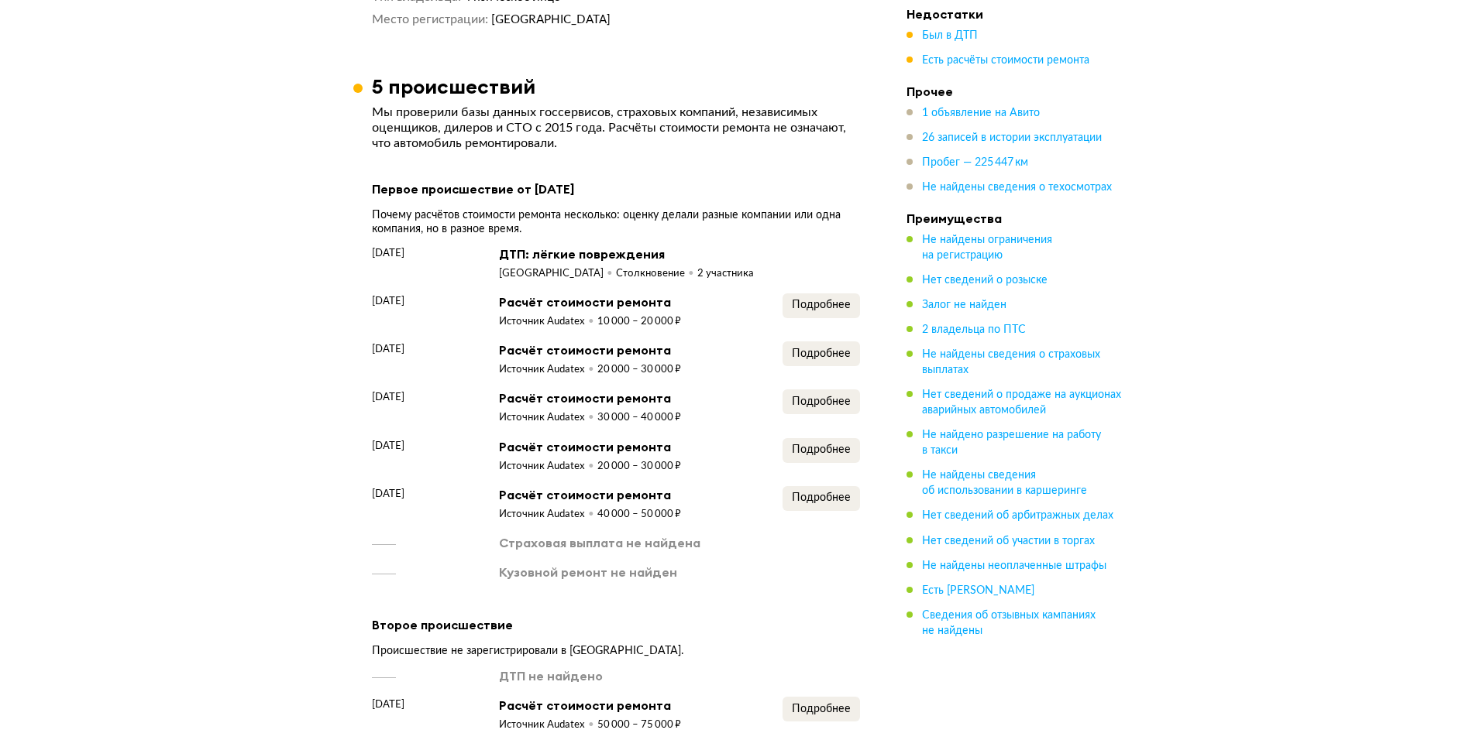
scroll to position [1859, 0]
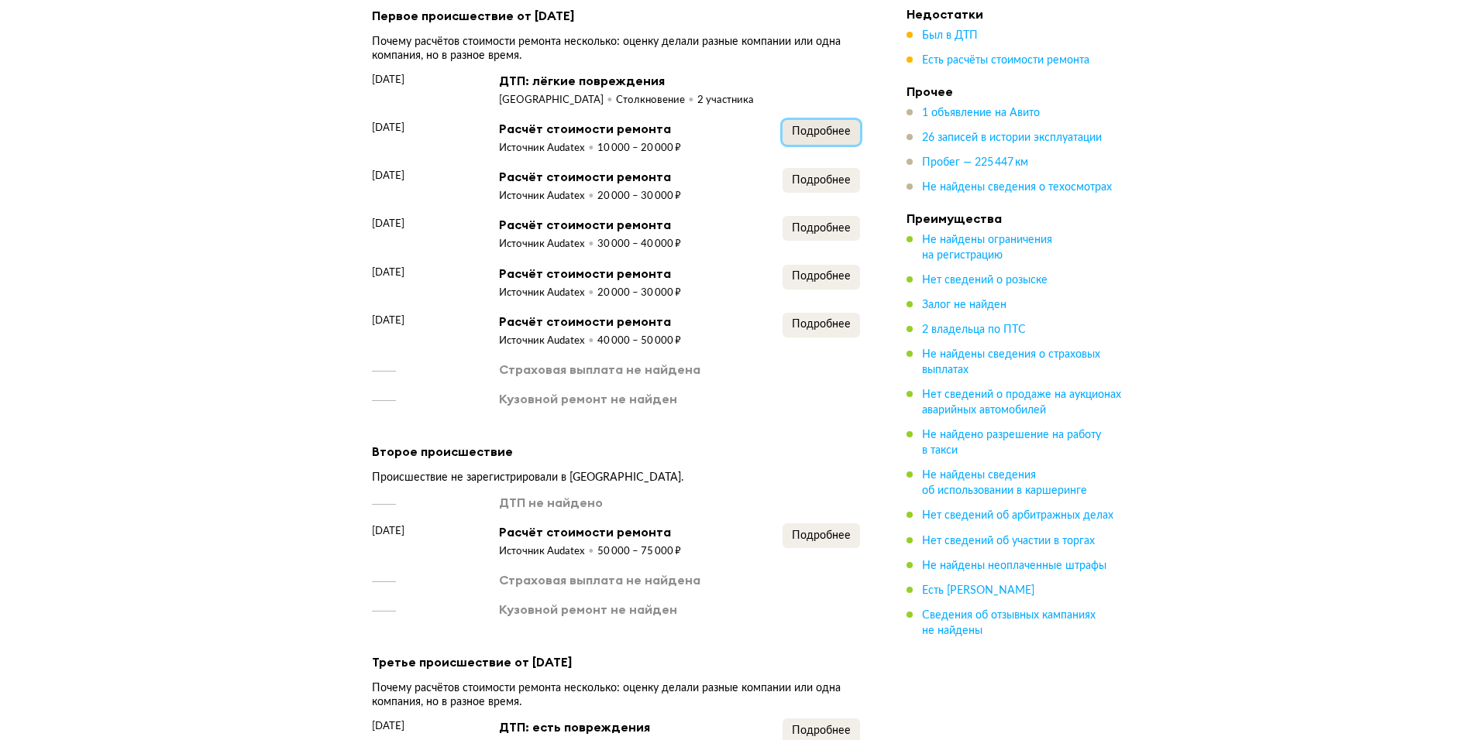
click at [843, 126] on span "Подробнее" at bounding box center [821, 131] width 59 height 11
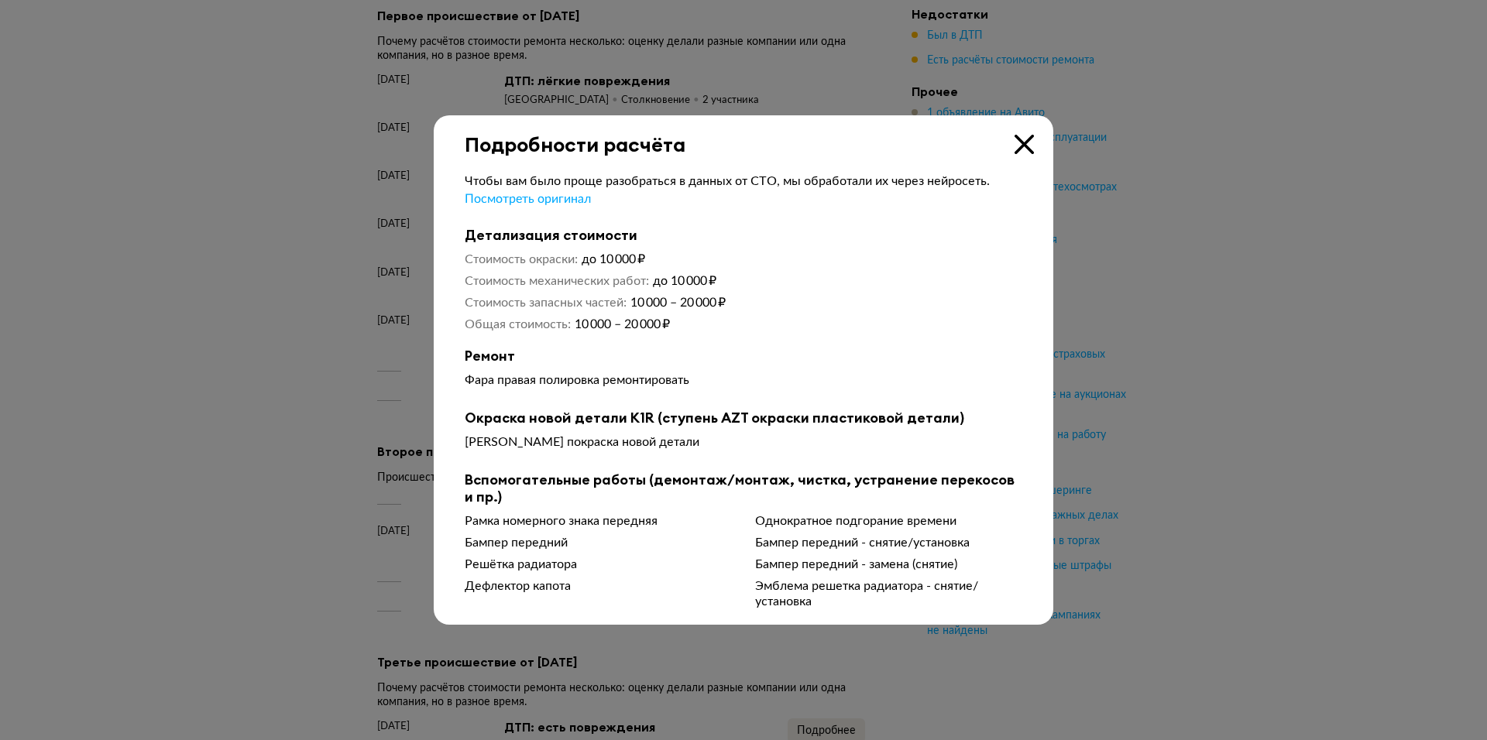
click at [1021, 137] on icon at bounding box center [1024, 144] width 19 height 19
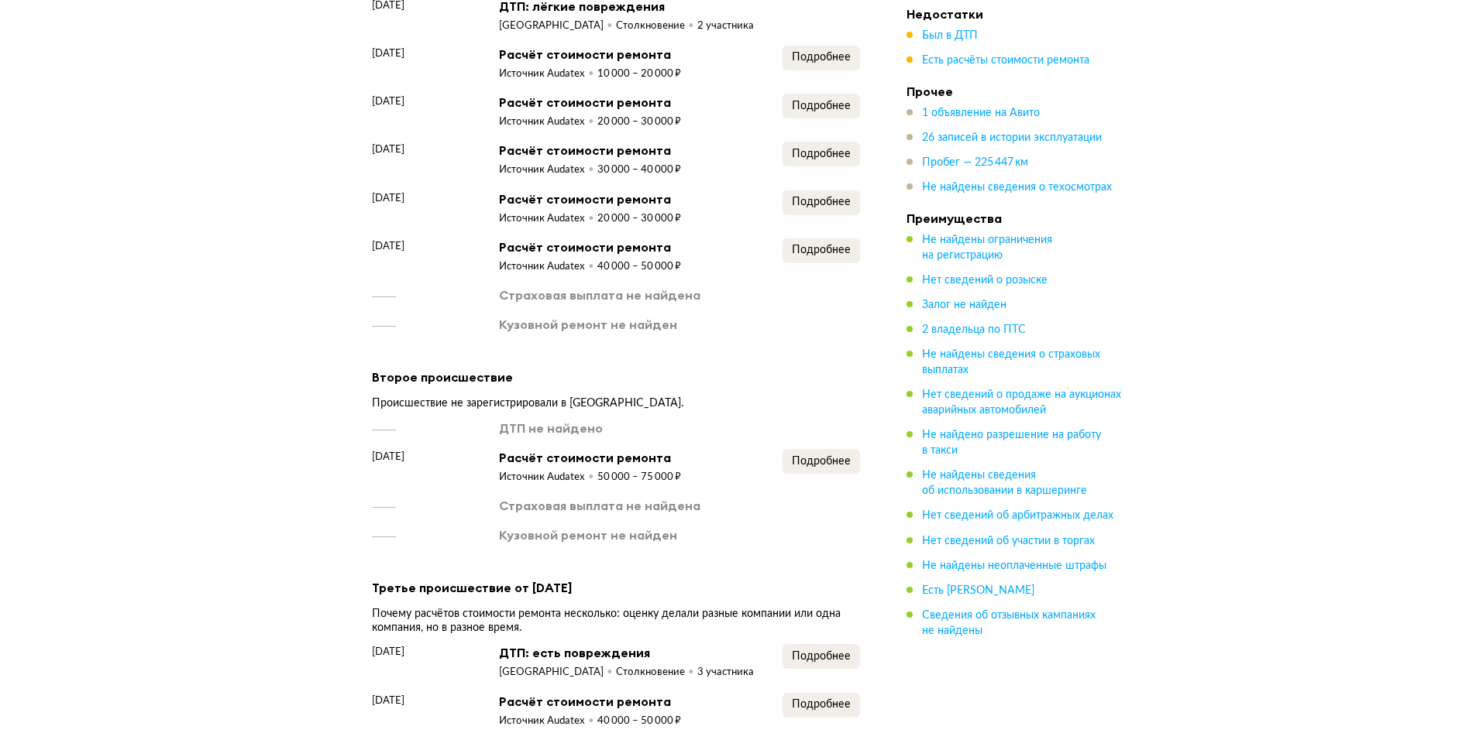
scroll to position [2014, 0]
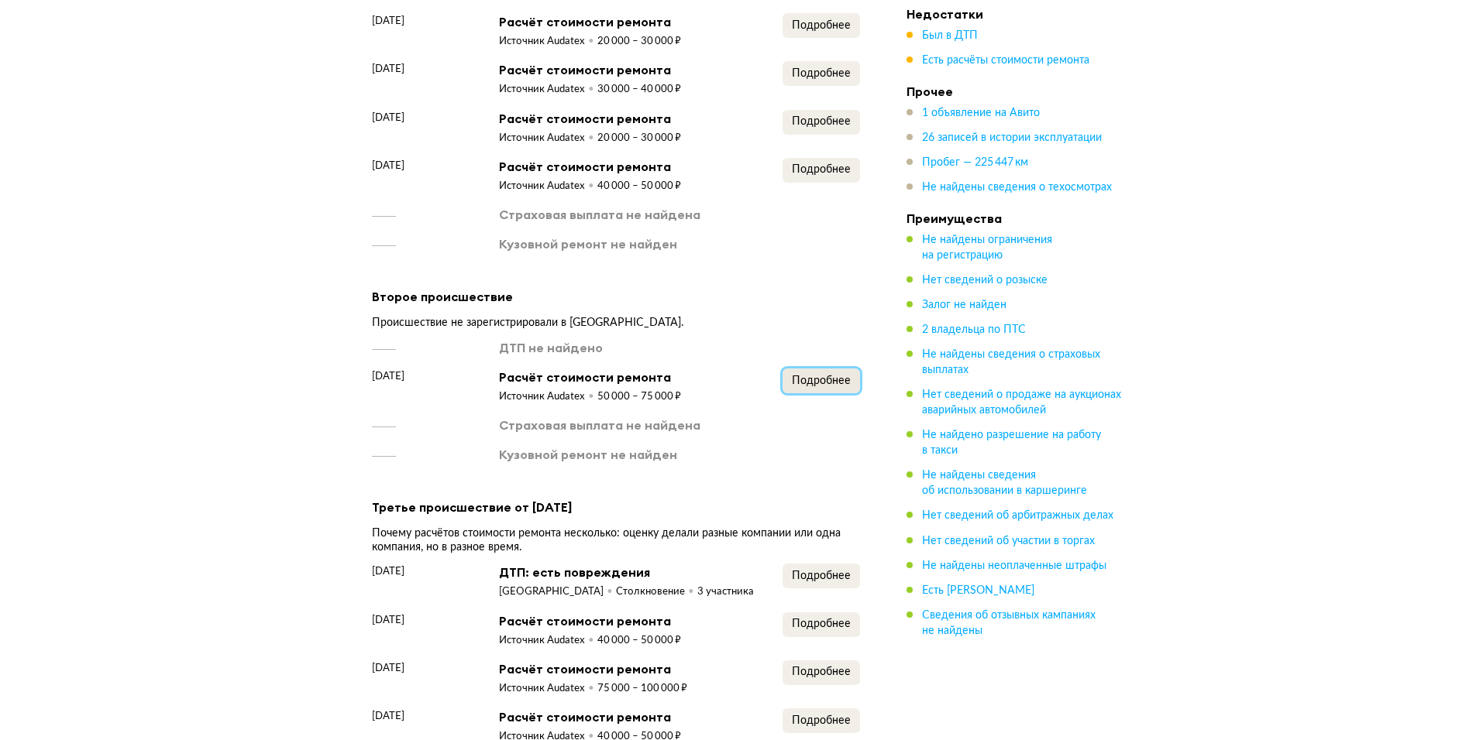
click at [828, 376] on span "Подробнее" at bounding box center [821, 381] width 59 height 11
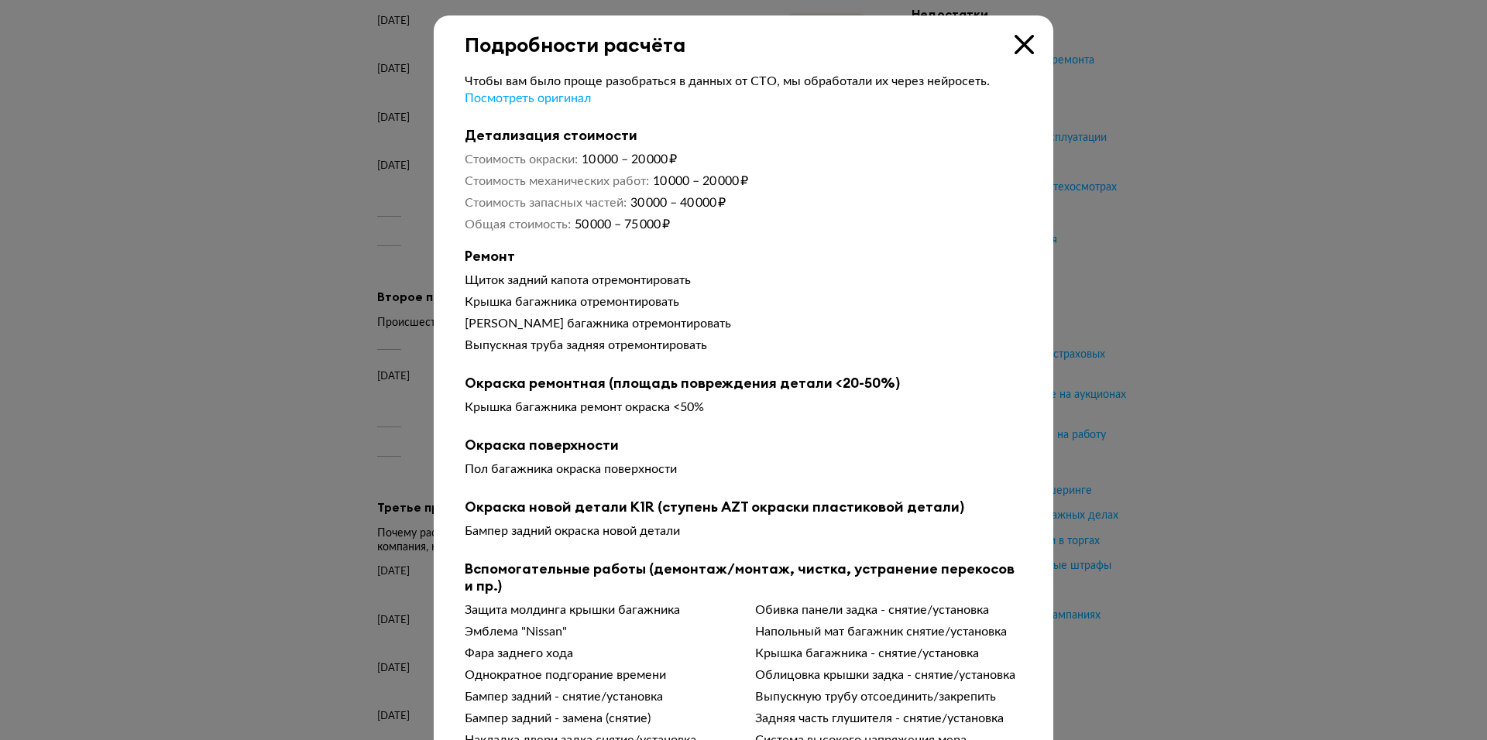
click at [1038, 50] on div "Подробности расчёта" at bounding box center [744, 35] width 620 height 41
click at [1025, 47] on icon at bounding box center [1024, 44] width 19 height 19
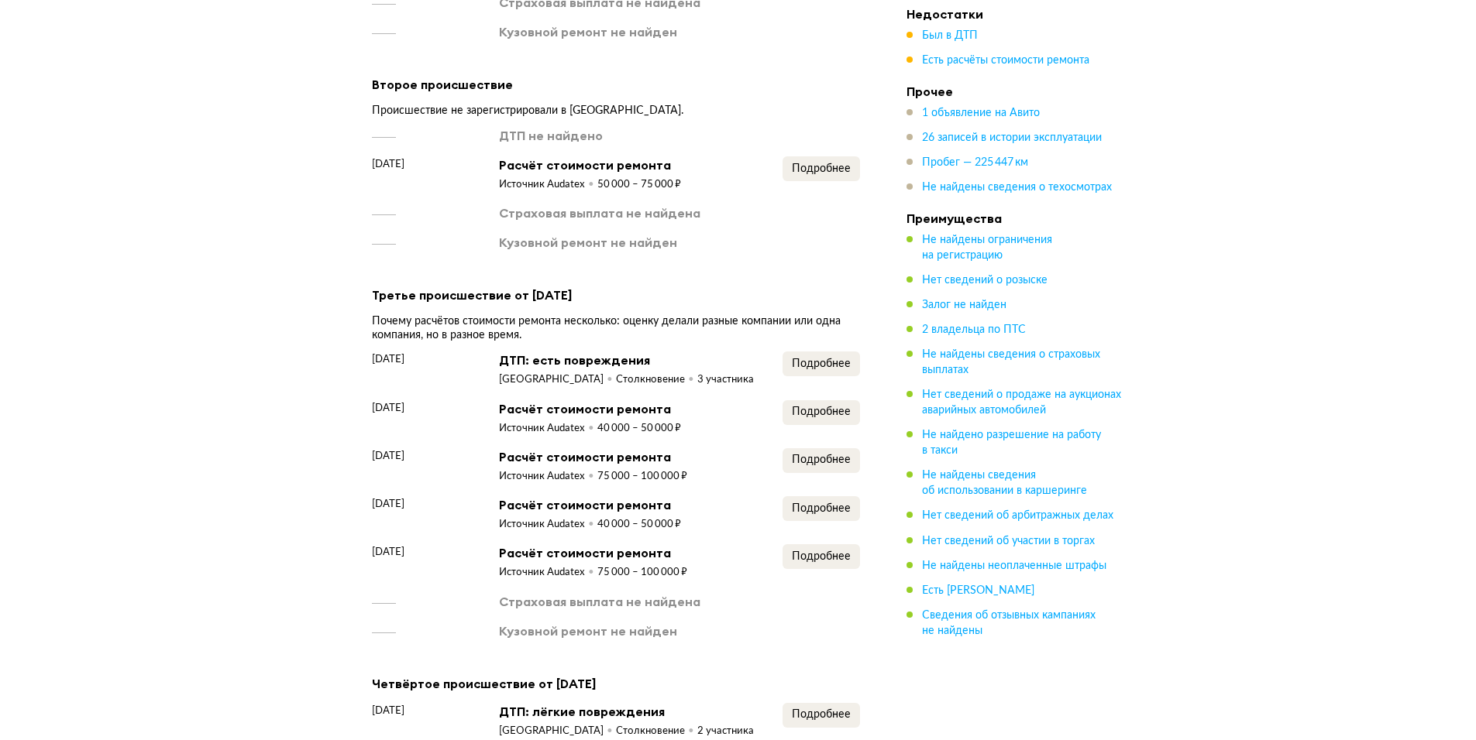
scroll to position [2246, 0]
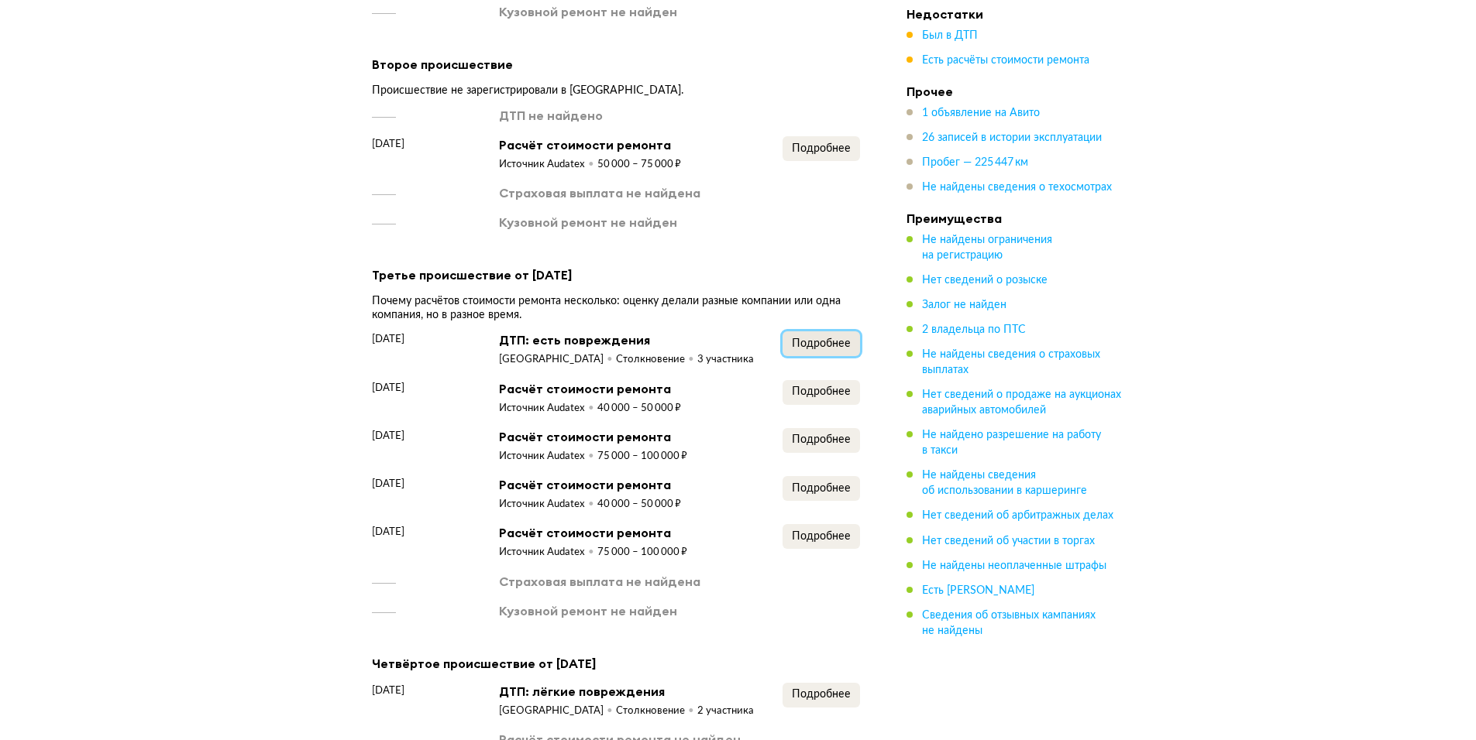
click at [810, 355] on button "Подробнее" at bounding box center [820, 344] width 77 height 25
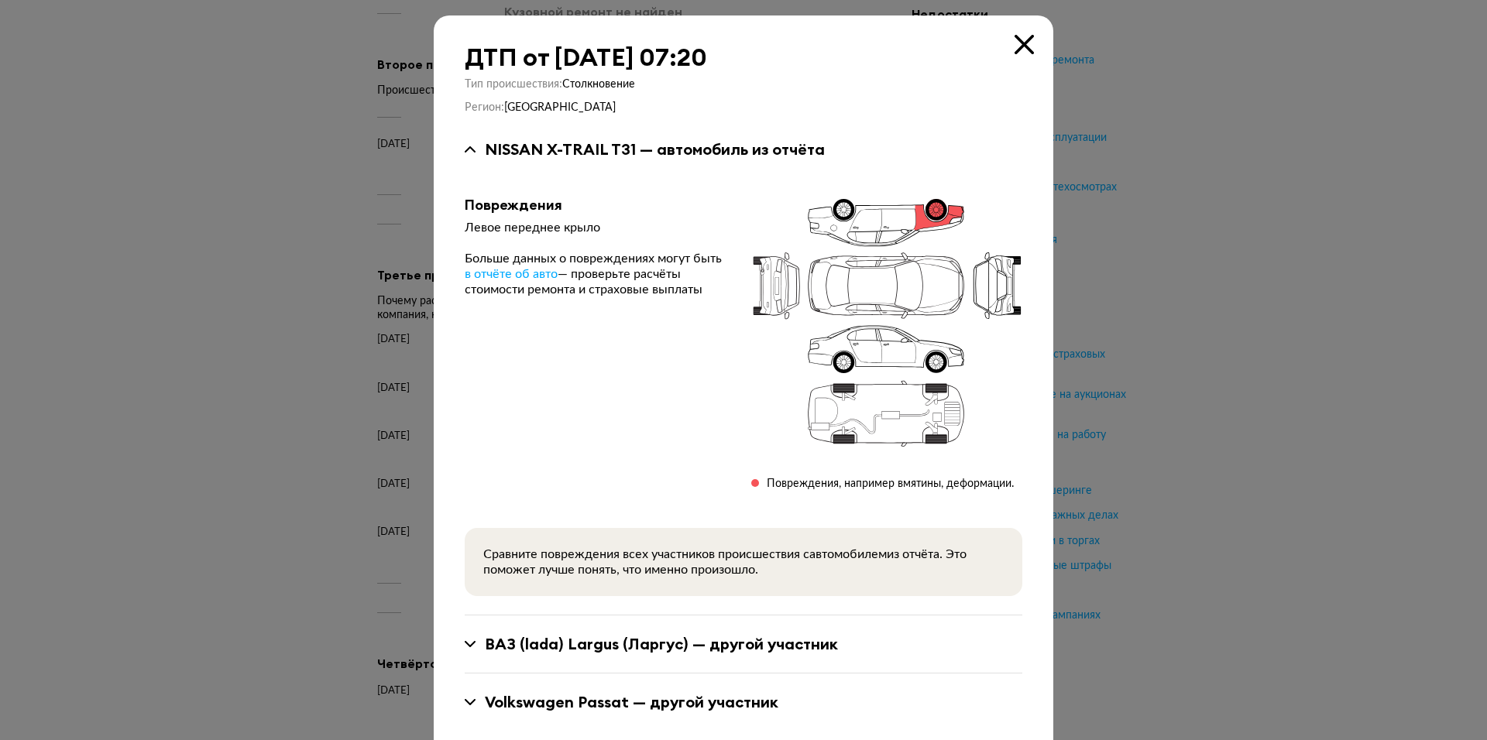
click at [1015, 46] on icon at bounding box center [1024, 44] width 19 height 19
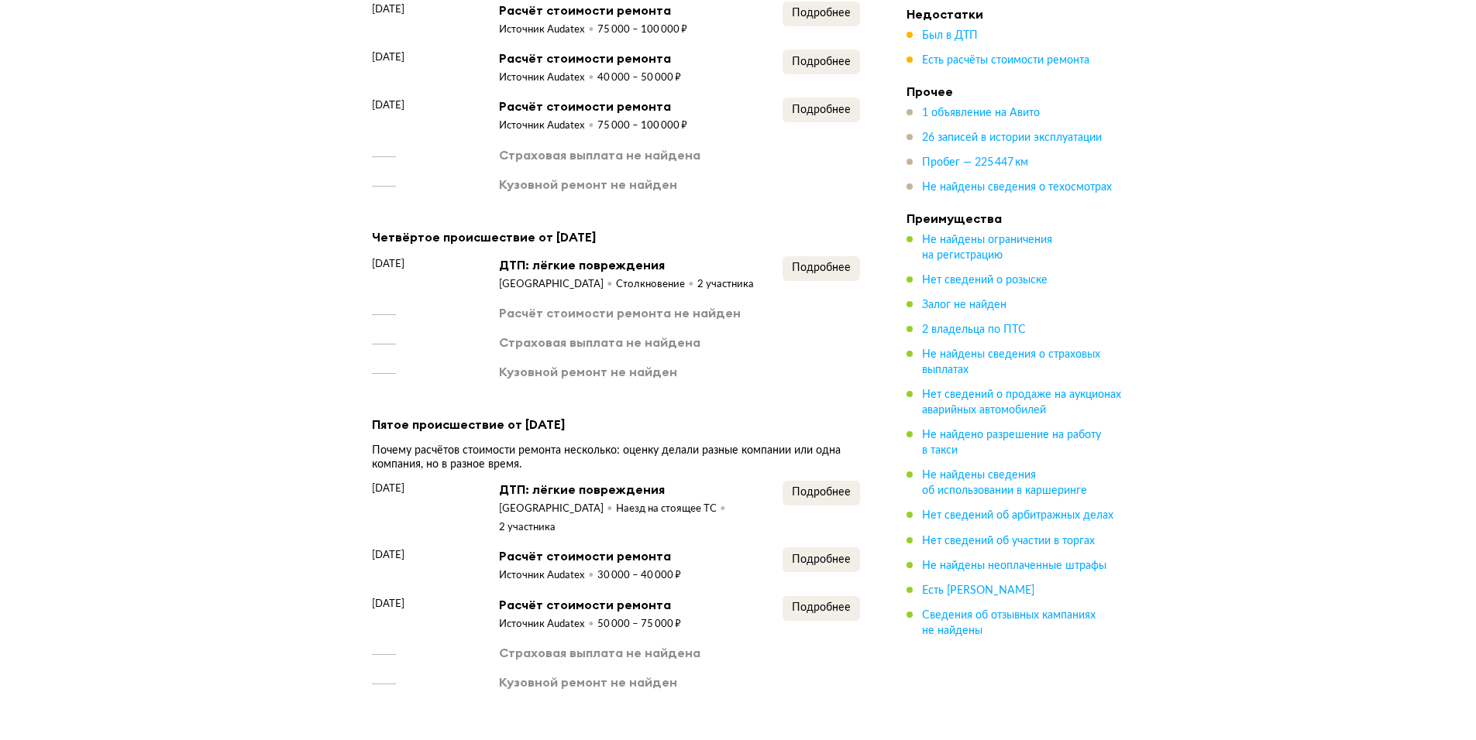
scroll to position [2711, 0]
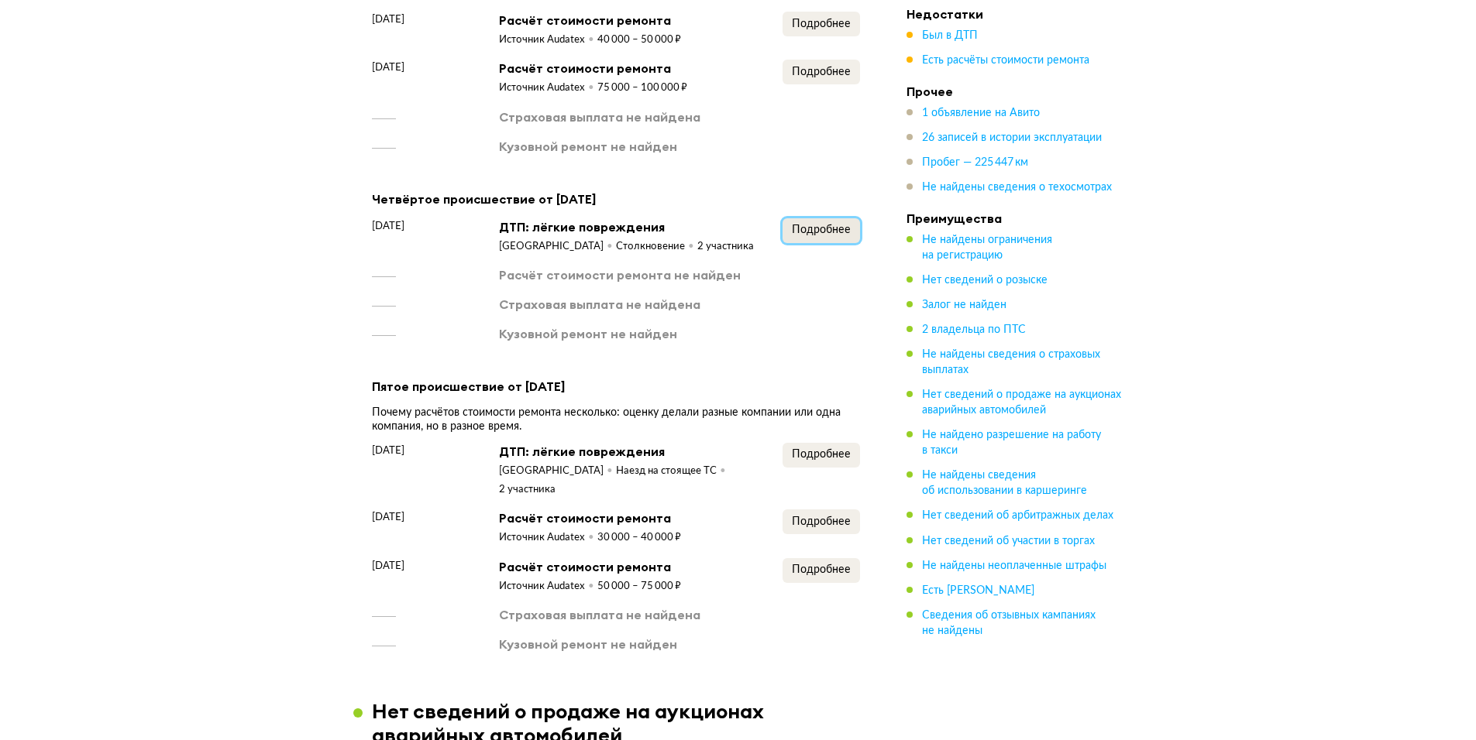
click at [828, 243] on button "Подробнее" at bounding box center [820, 230] width 77 height 25
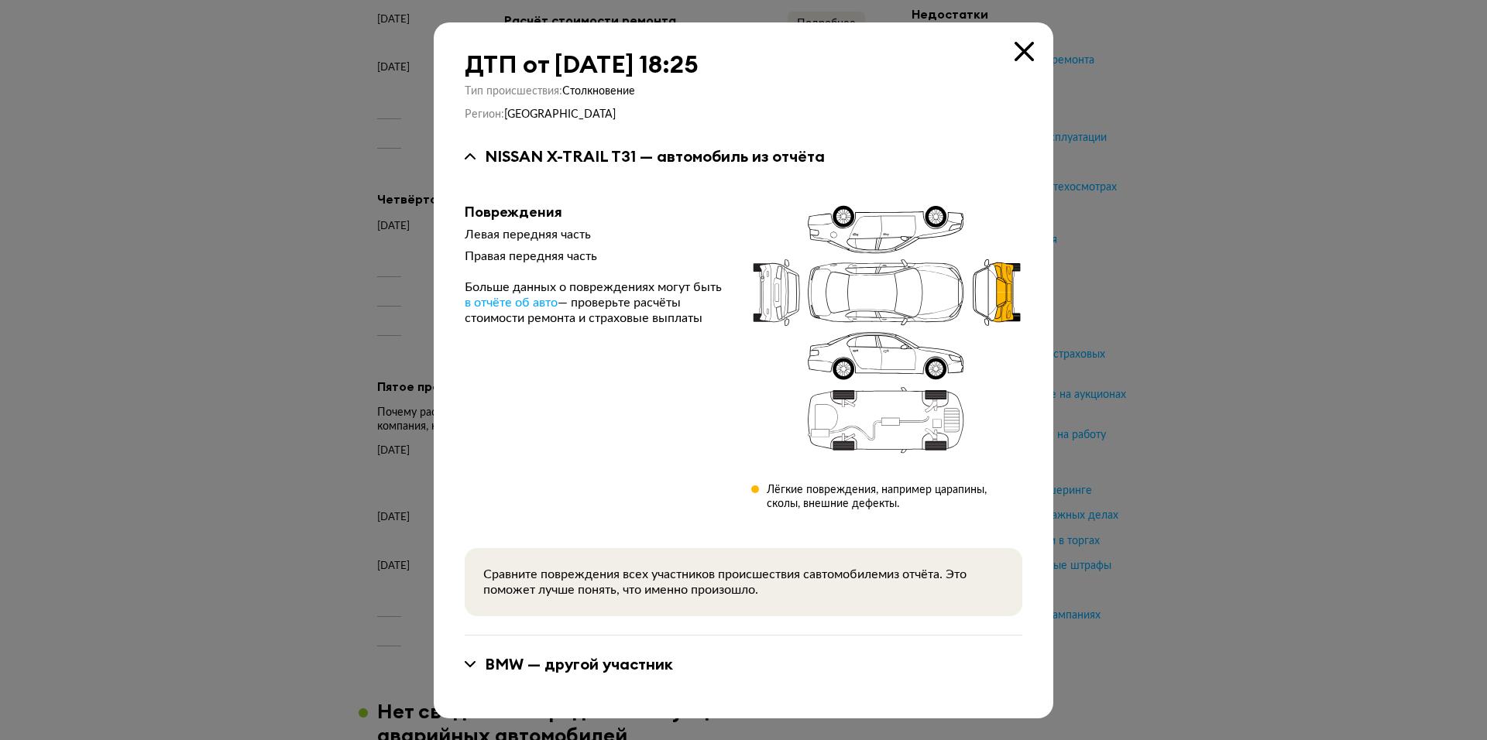
click at [1025, 53] on icon at bounding box center [1024, 51] width 19 height 19
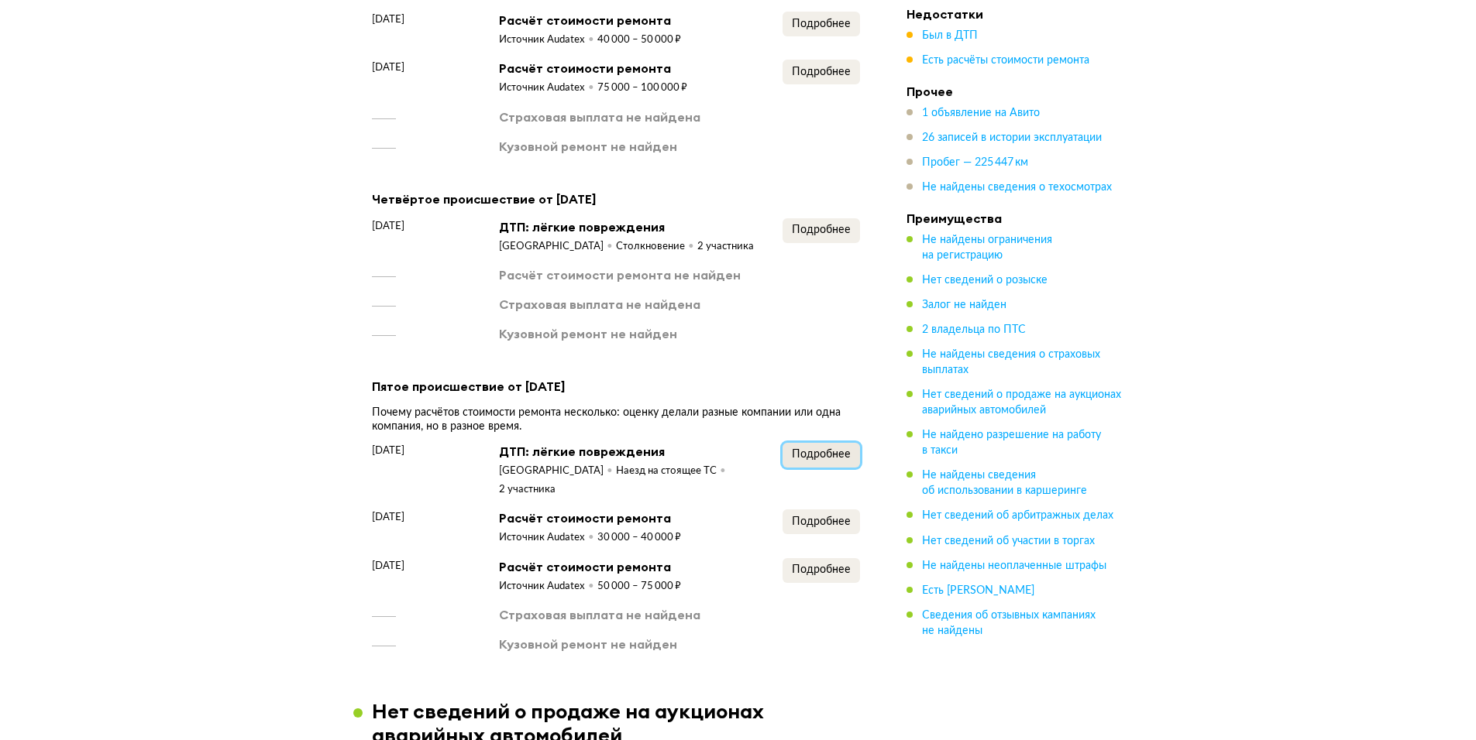
click at [835, 460] on span "Подробнее" at bounding box center [821, 454] width 59 height 11
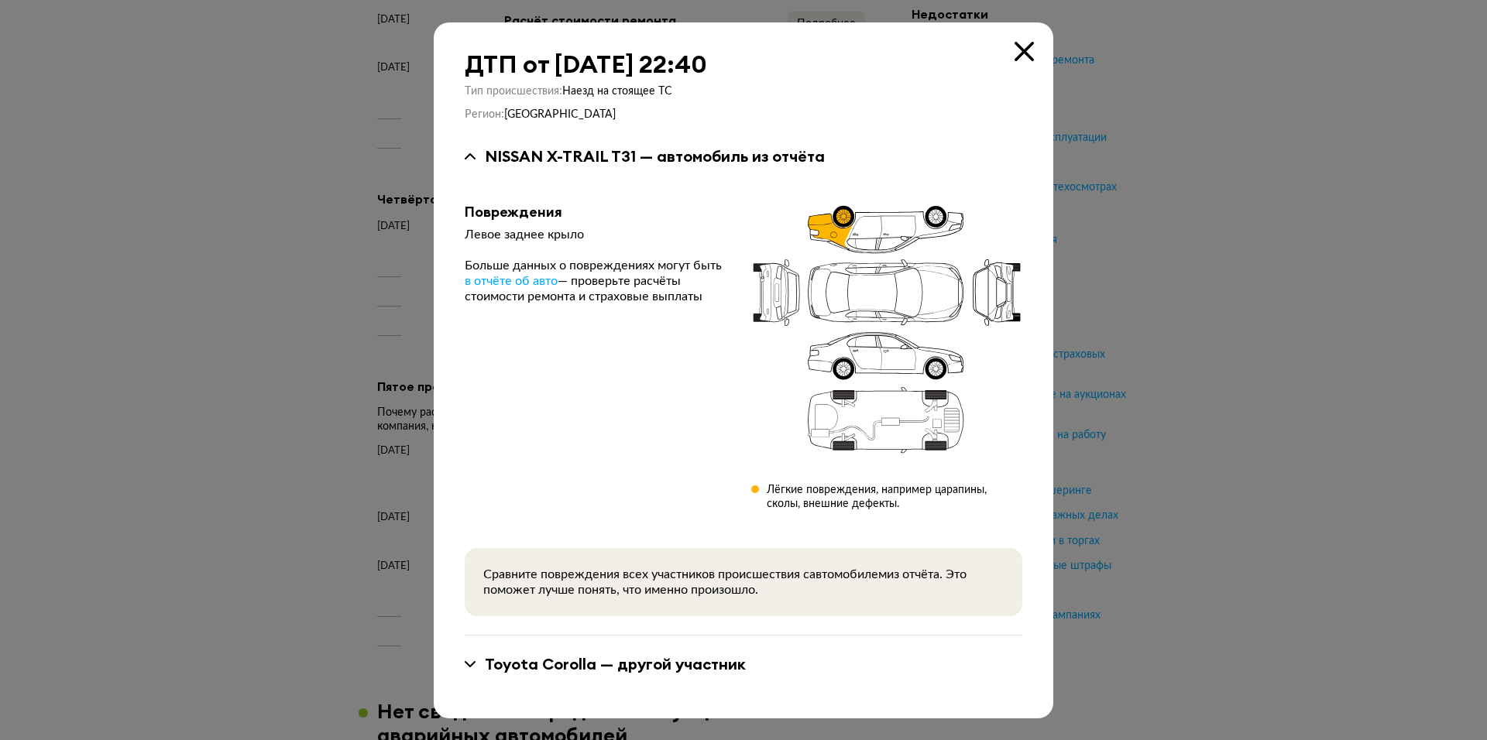
click at [1028, 60] on icon at bounding box center [1024, 51] width 19 height 19
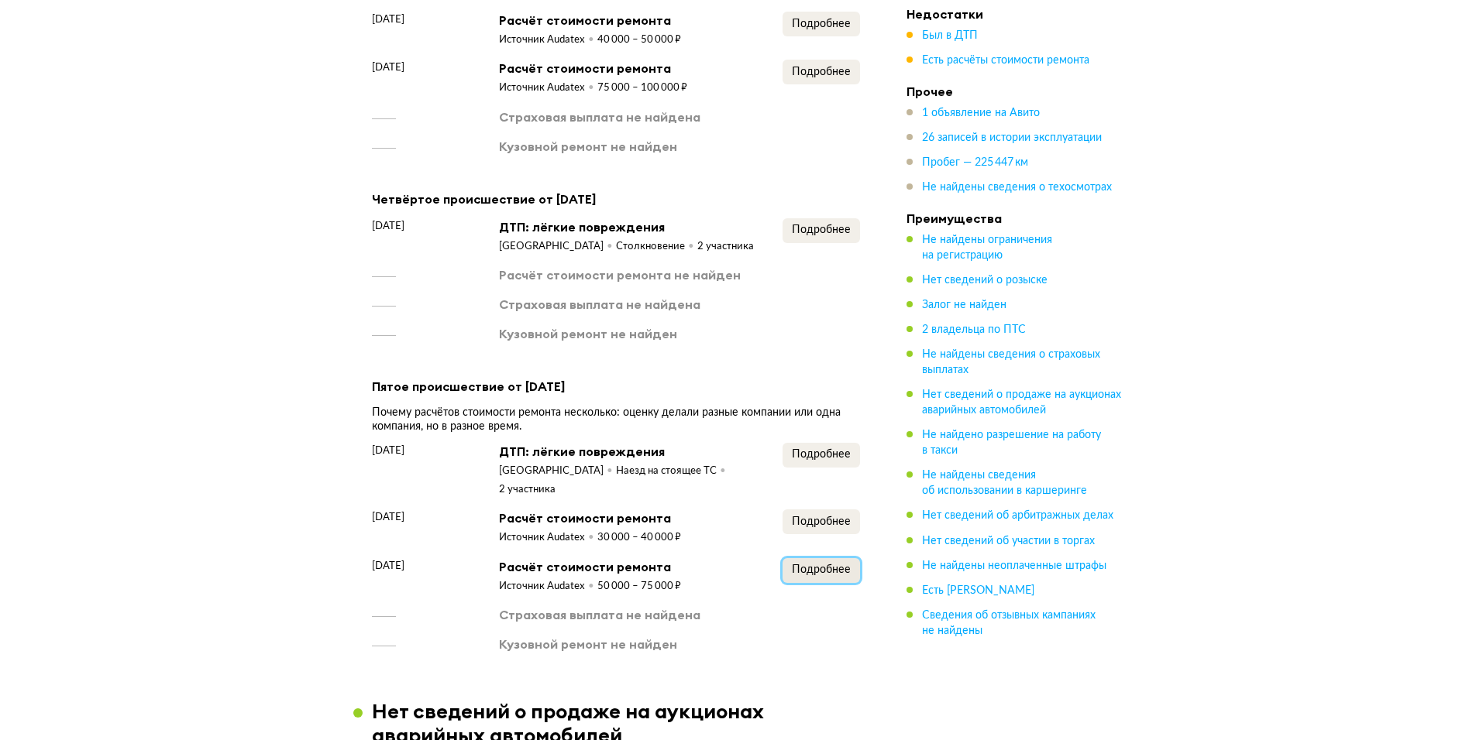
click at [829, 565] on span "Подробнее" at bounding box center [821, 570] width 59 height 11
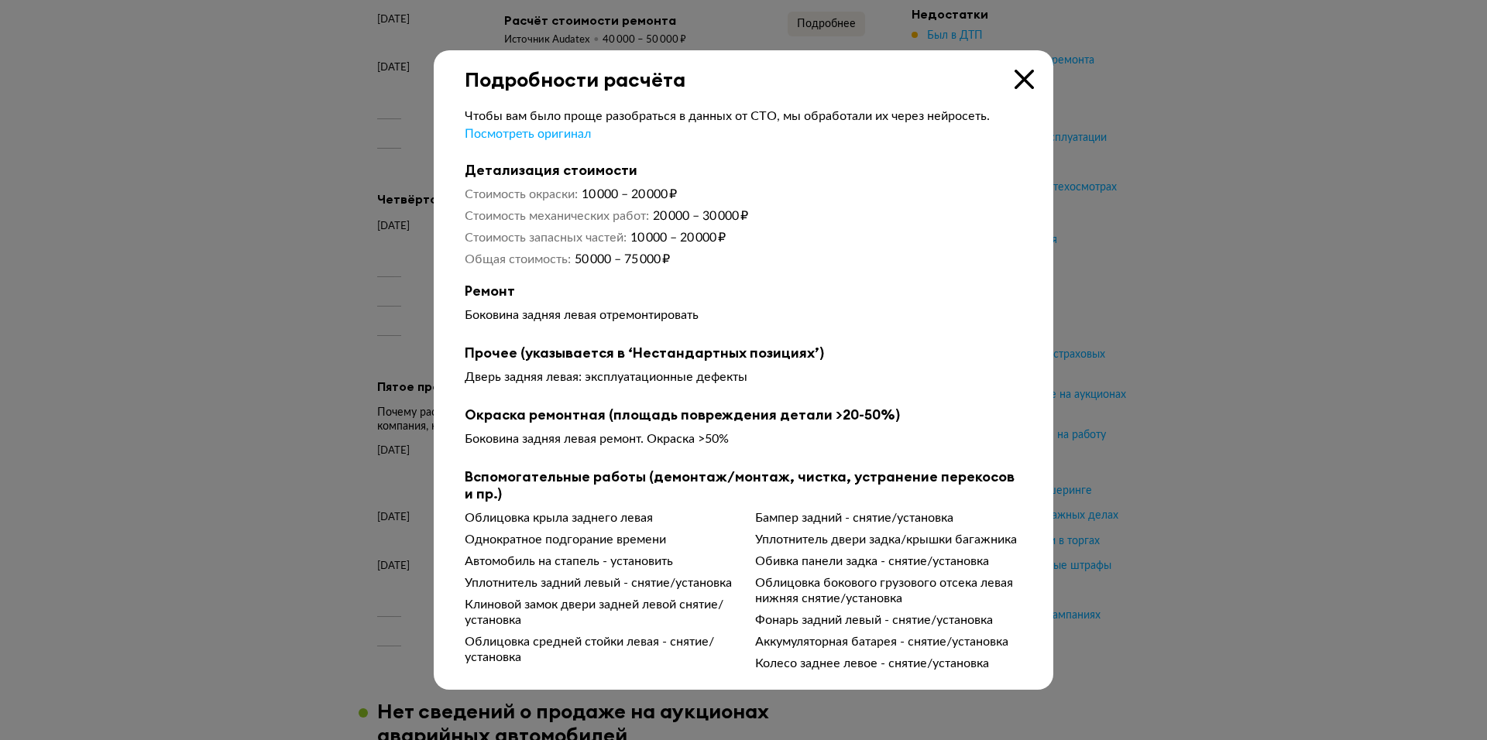
click at [1022, 84] on div "Подробности расчёта" at bounding box center [744, 70] width 620 height 41
click at [1025, 76] on icon at bounding box center [1024, 79] width 19 height 19
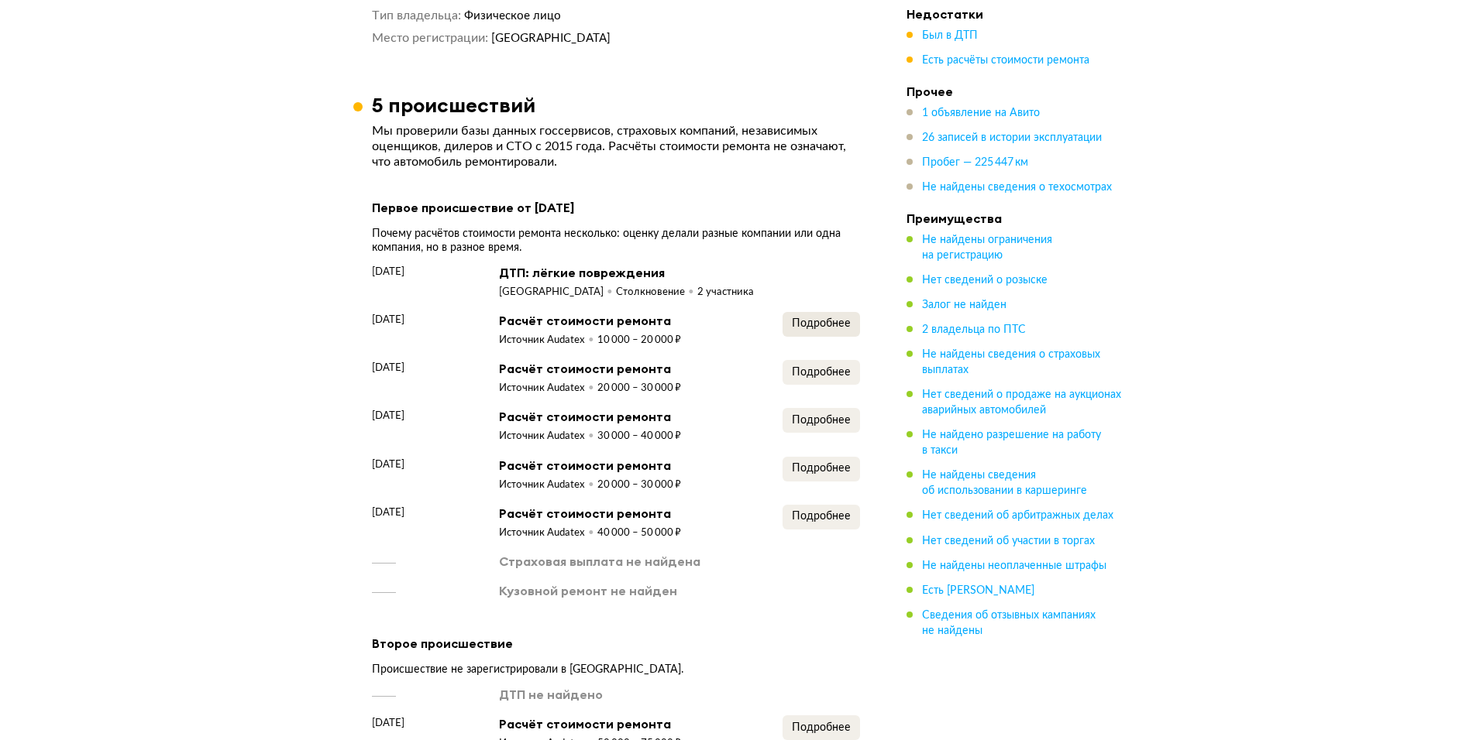
scroll to position [1781, 0]
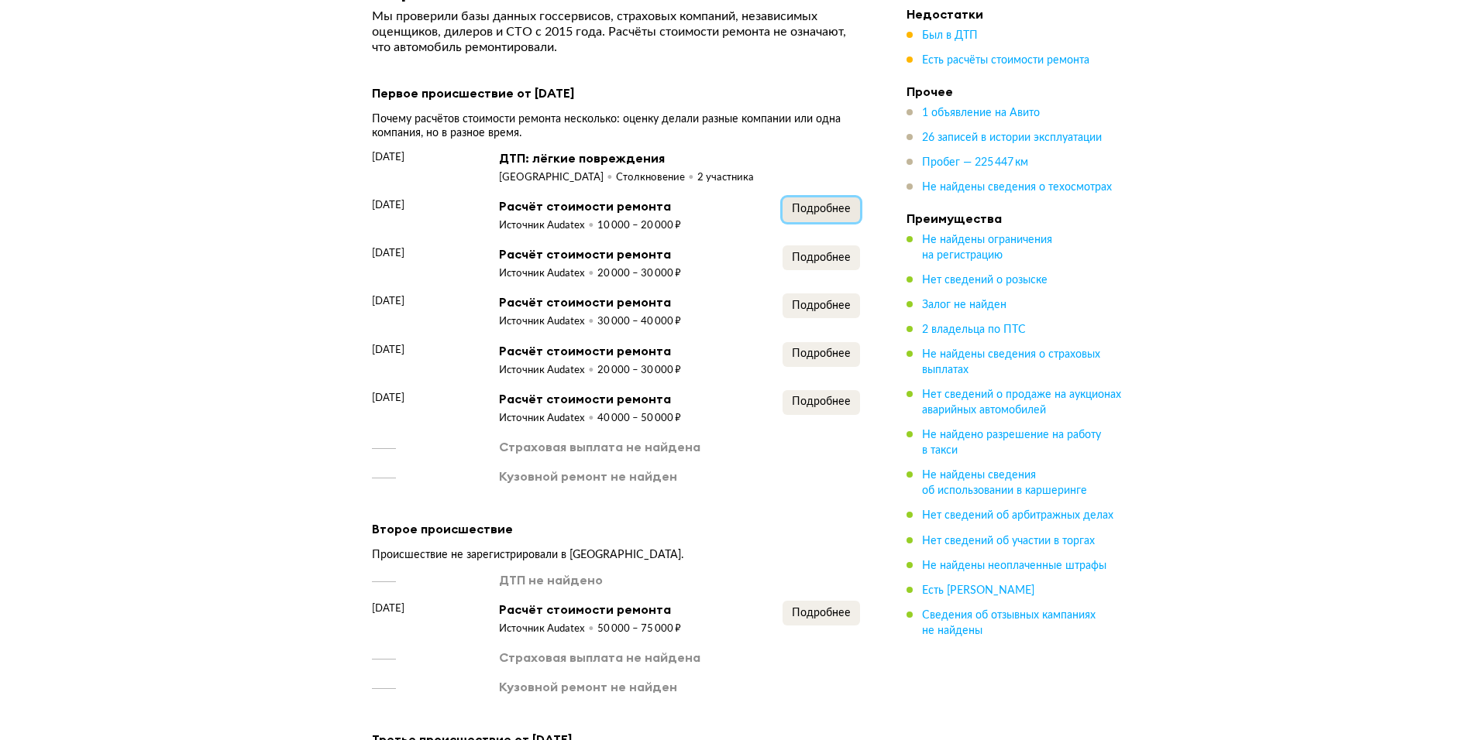
click at [823, 208] on span "Подробнее" at bounding box center [821, 209] width 59 height 11
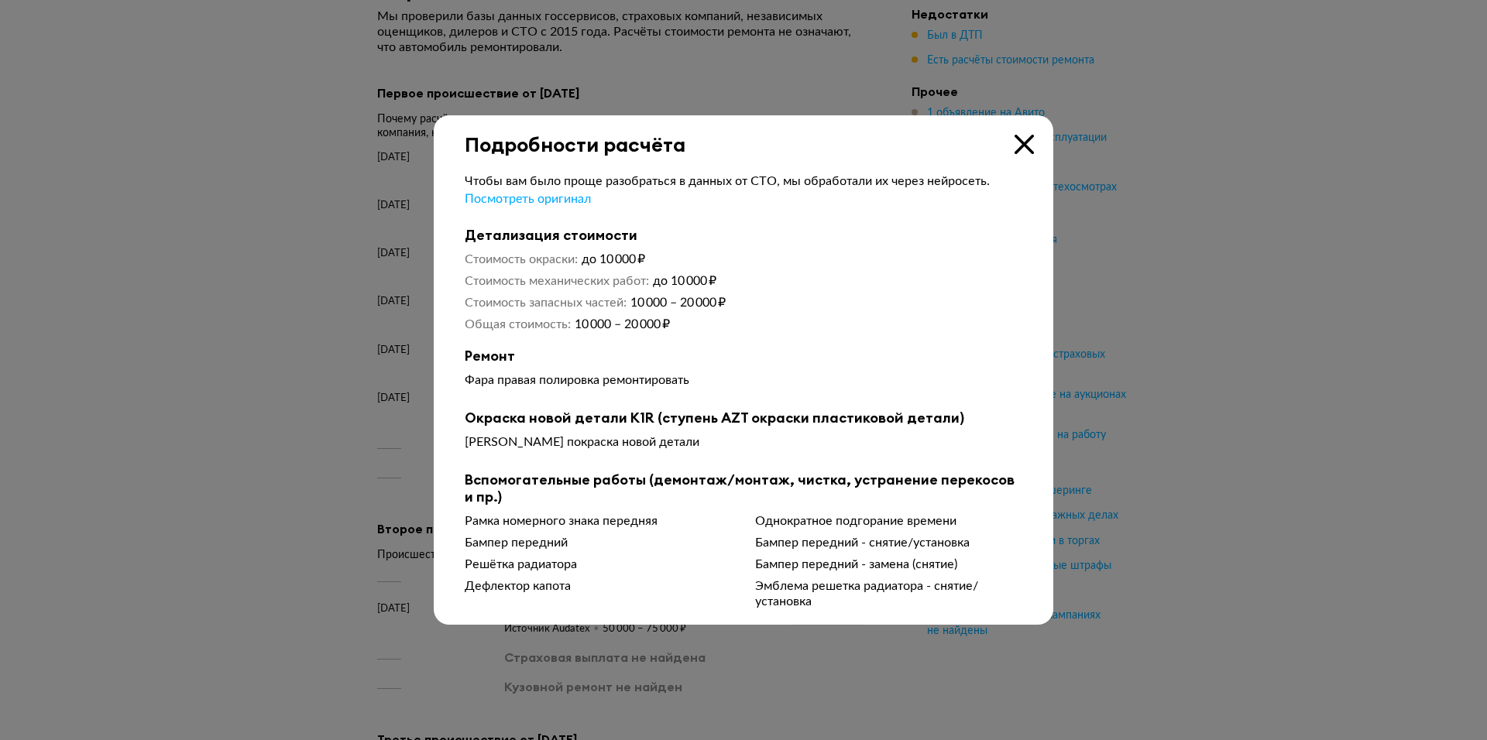
click at [1022, 147] on icon at bounding box center [1024, 144] width 19 height 19
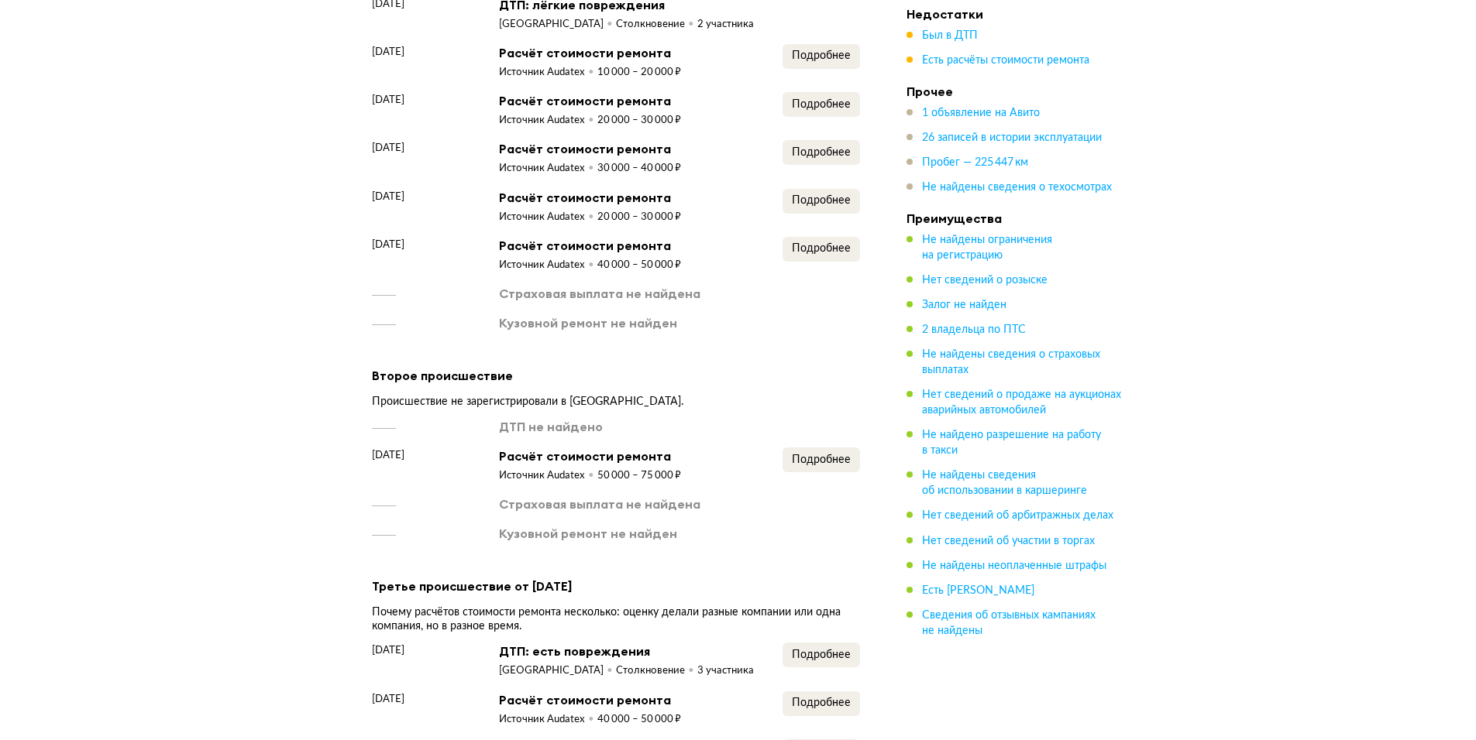
scroll to position [1936, 0]
click at [816, 467] on button "Подробнее" at bounding box center [820, 458] width 77 height 25
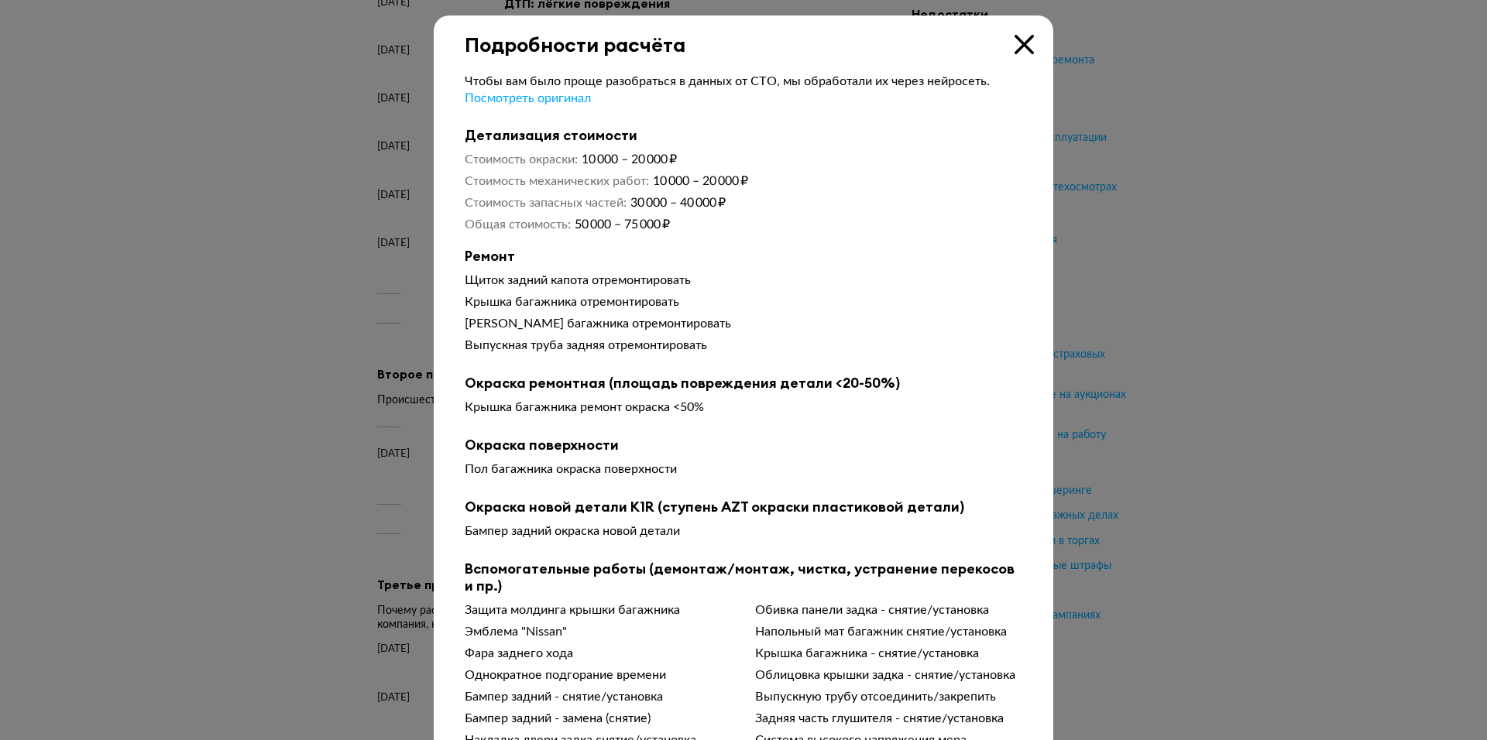
click at [1016, 53] on icon at bounding box center [1024, 44] width 19 height 19
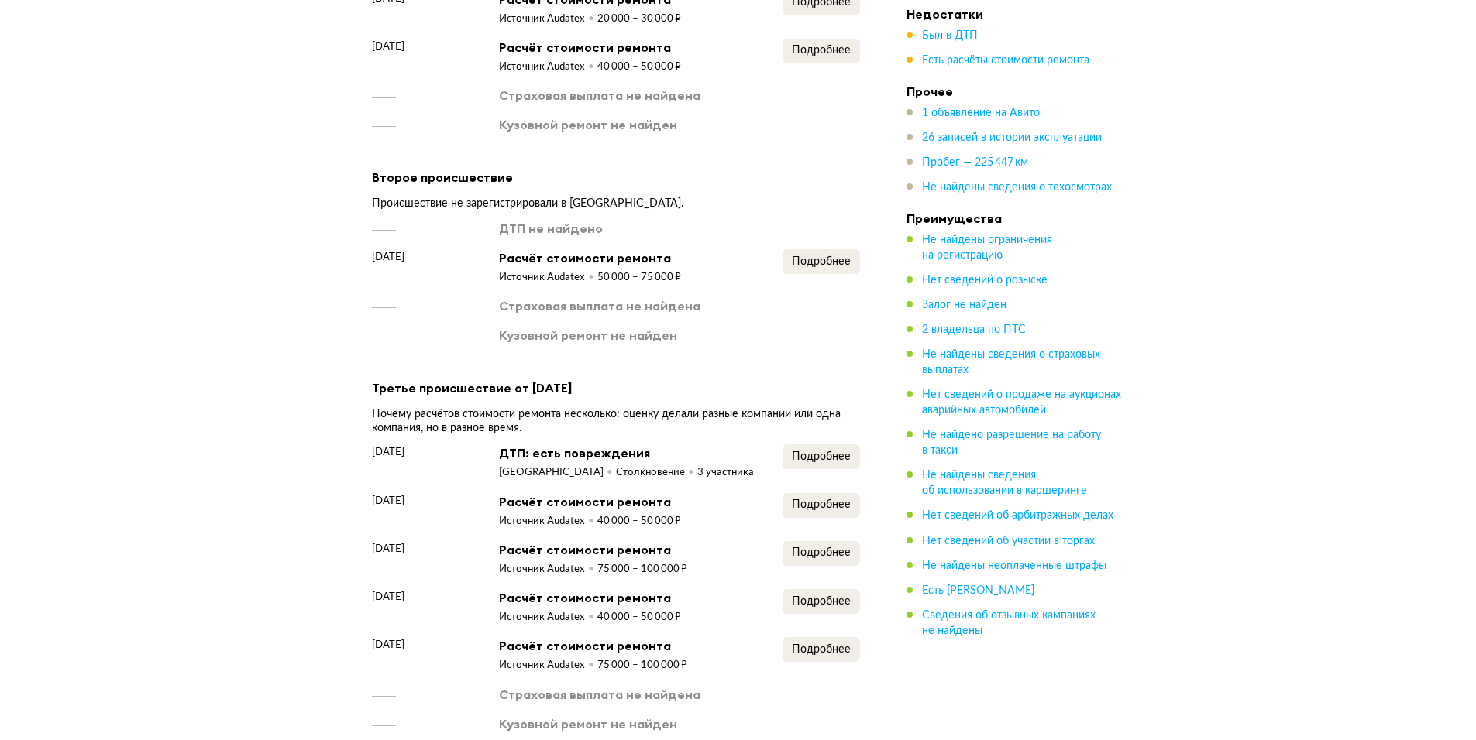
scroll to position [2246, 0]
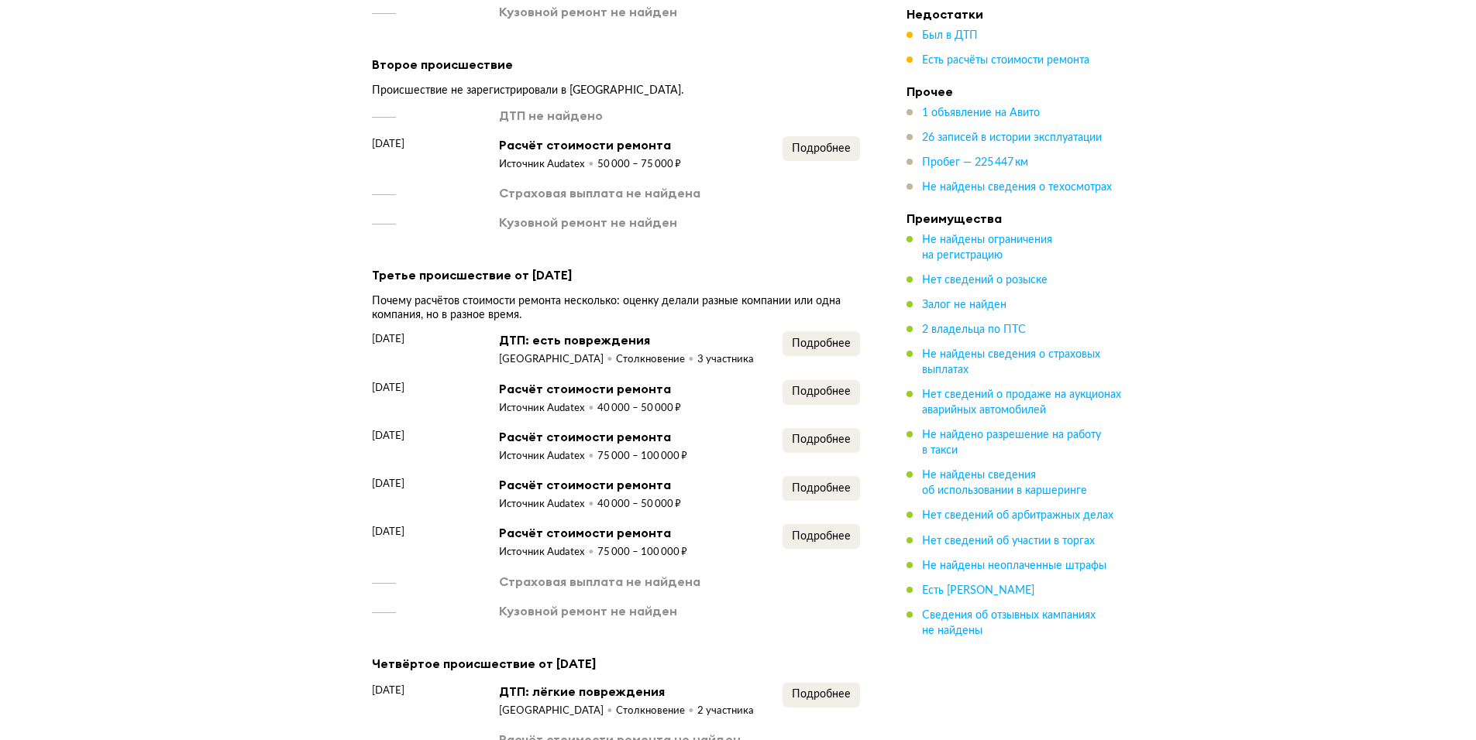
click at [826, 332] on div "Третье происшествие от [DATE] Почему расчётов стоимости ремонта несколько: оцен…" at bounding box center [616, 442] width 488 height 354
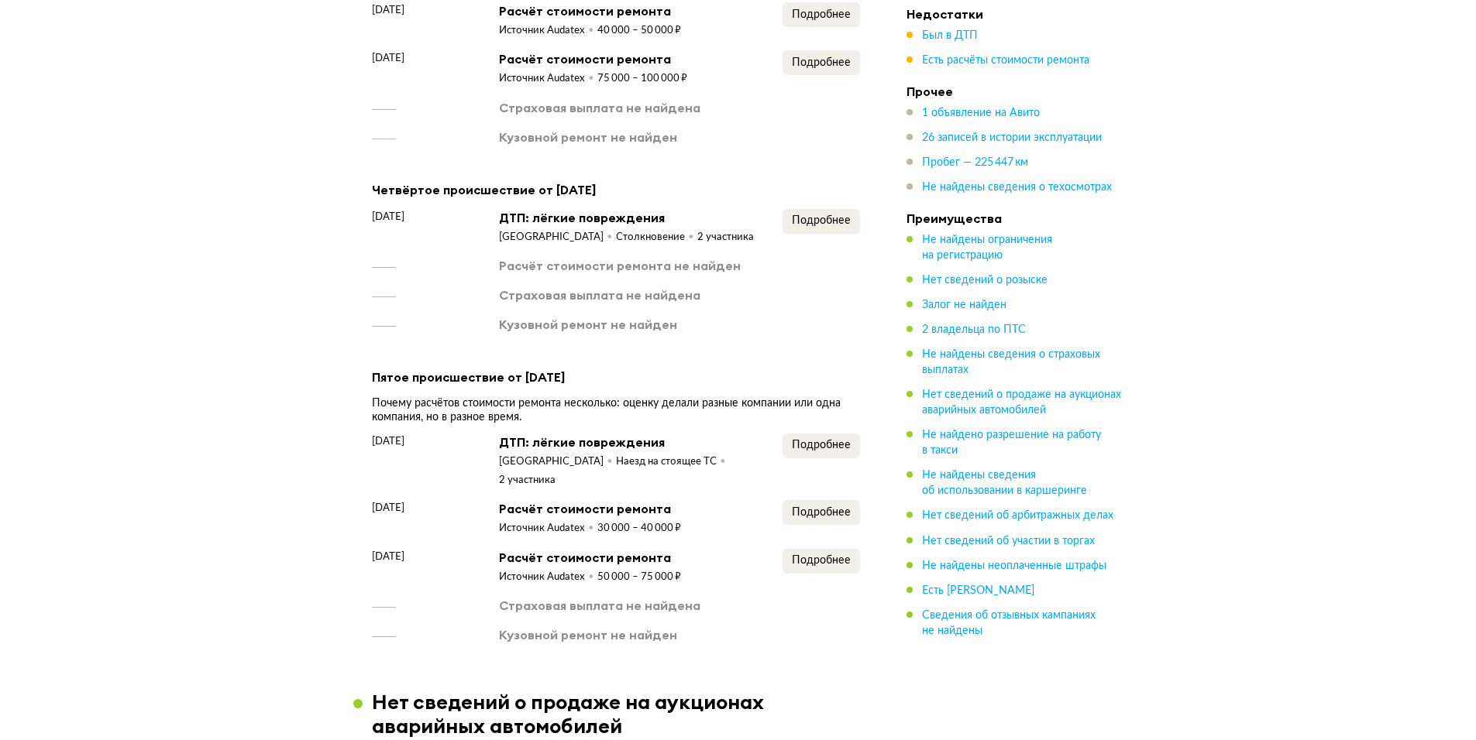
scroll to position [2866, 0]
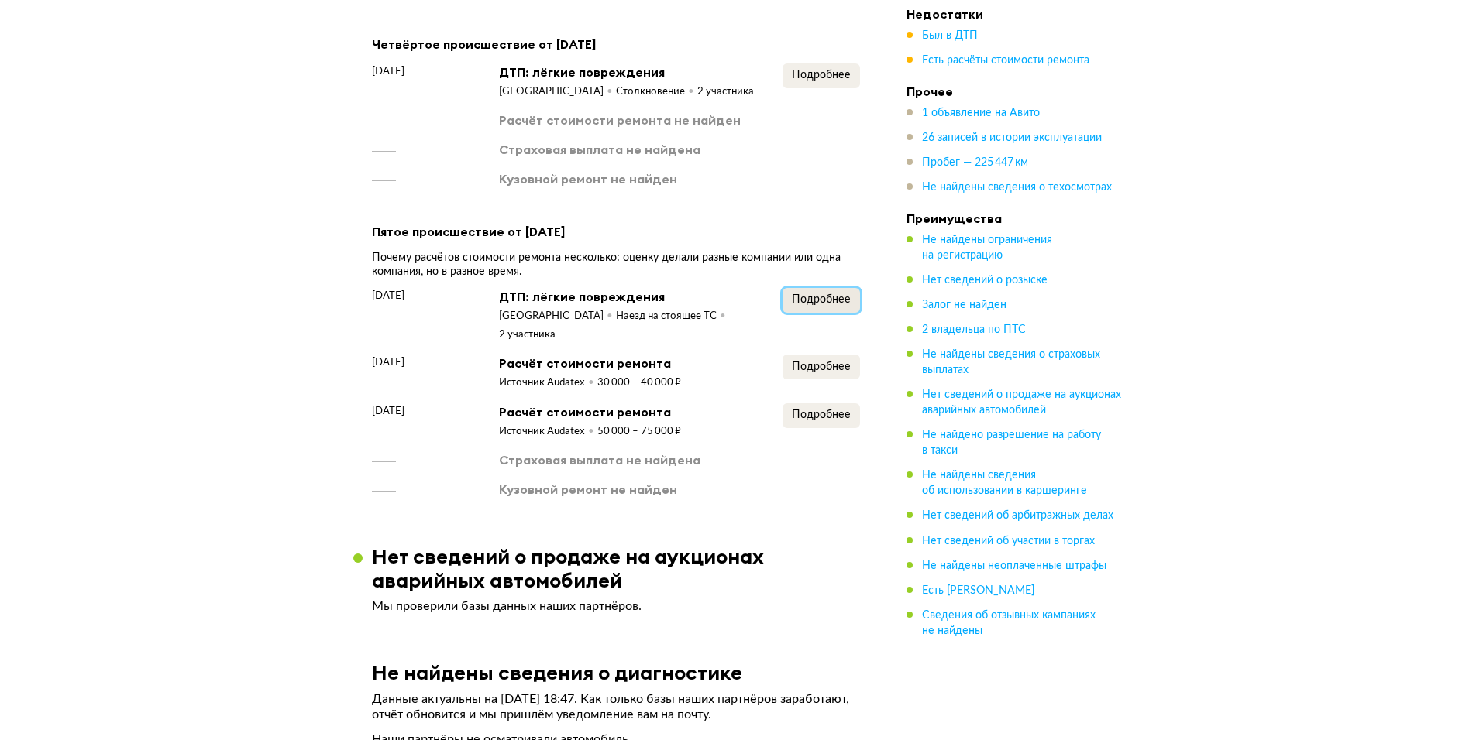
click at [821, 305] on span "Подробнее" at bounding box center [821, 299] width 59 height 11
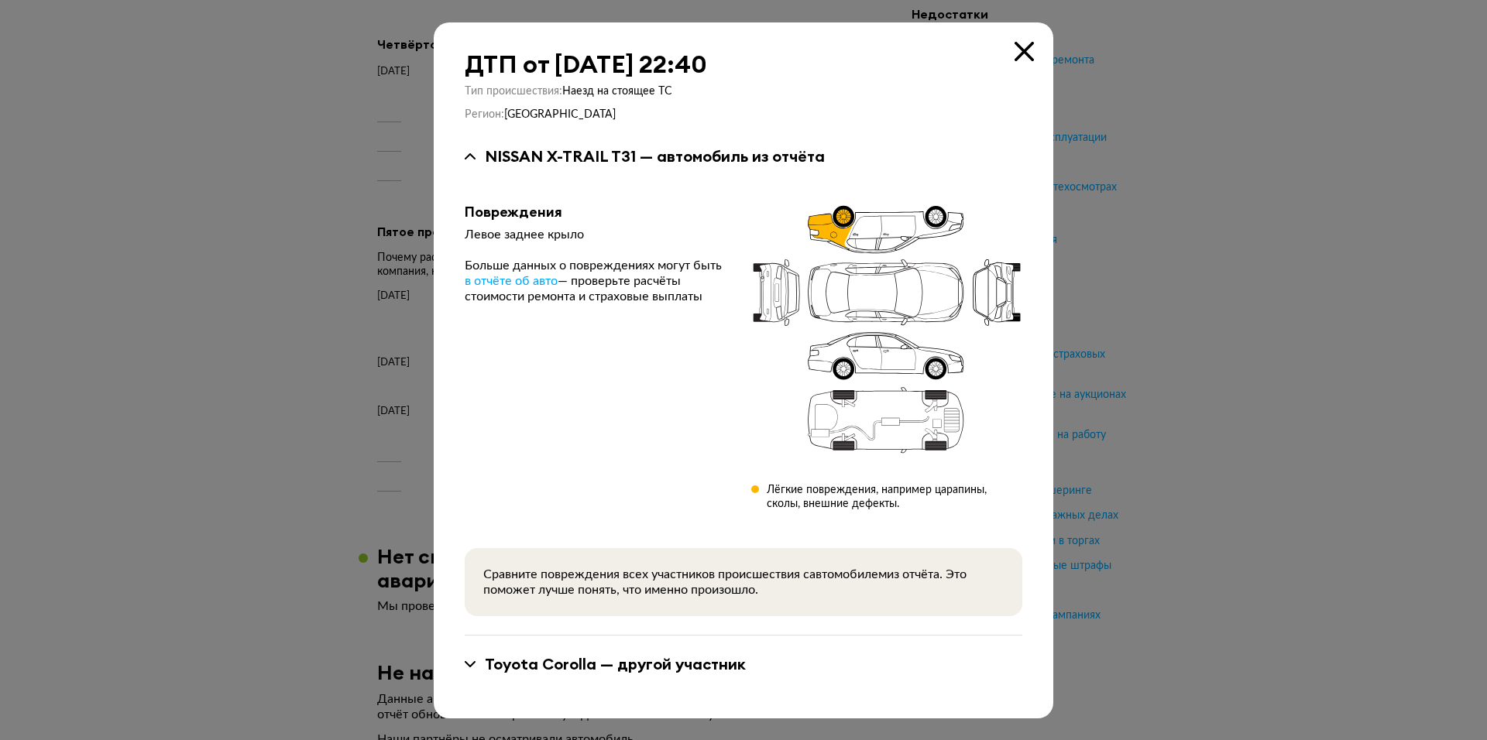
click at [1025, 54] on icon at bounding box center [1024, 51] width 19 height 19
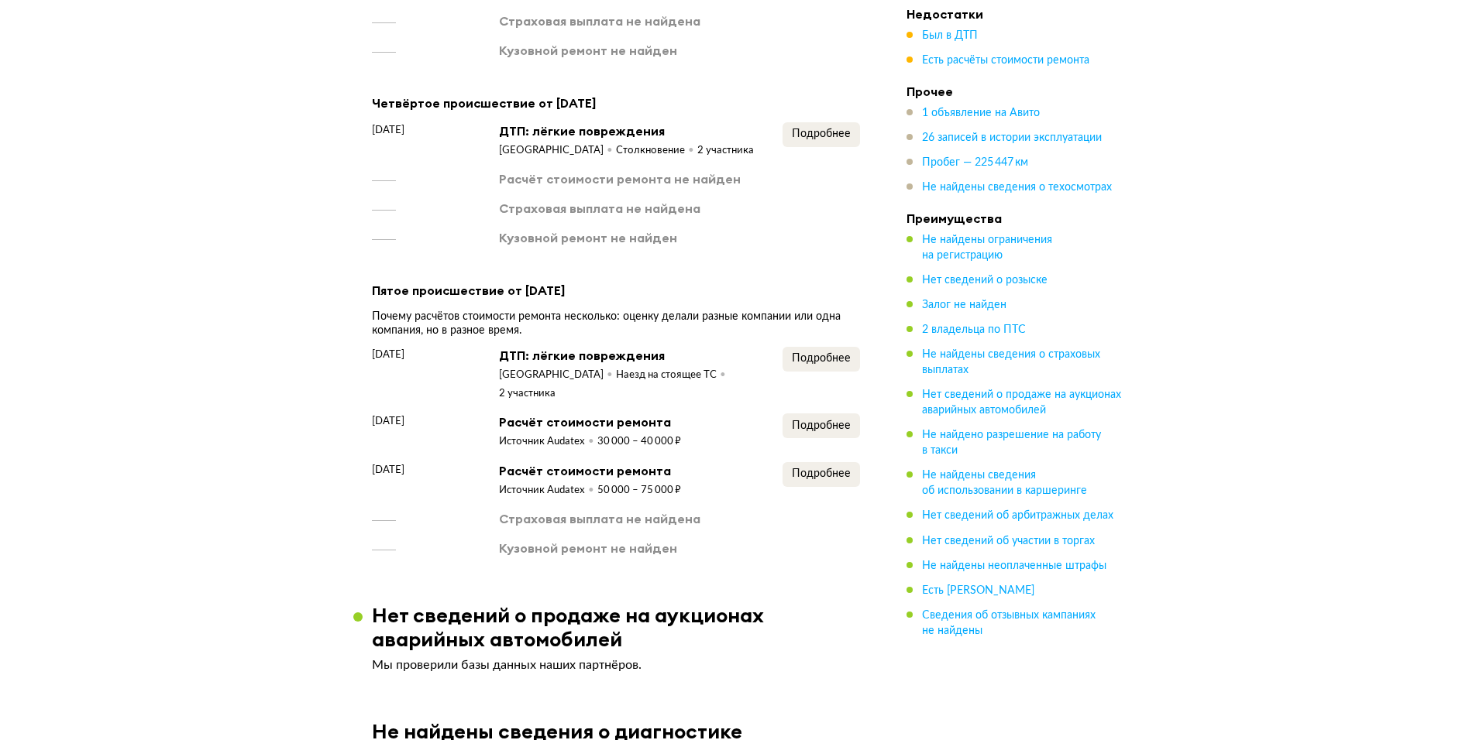
scroll to position [2711, 0]
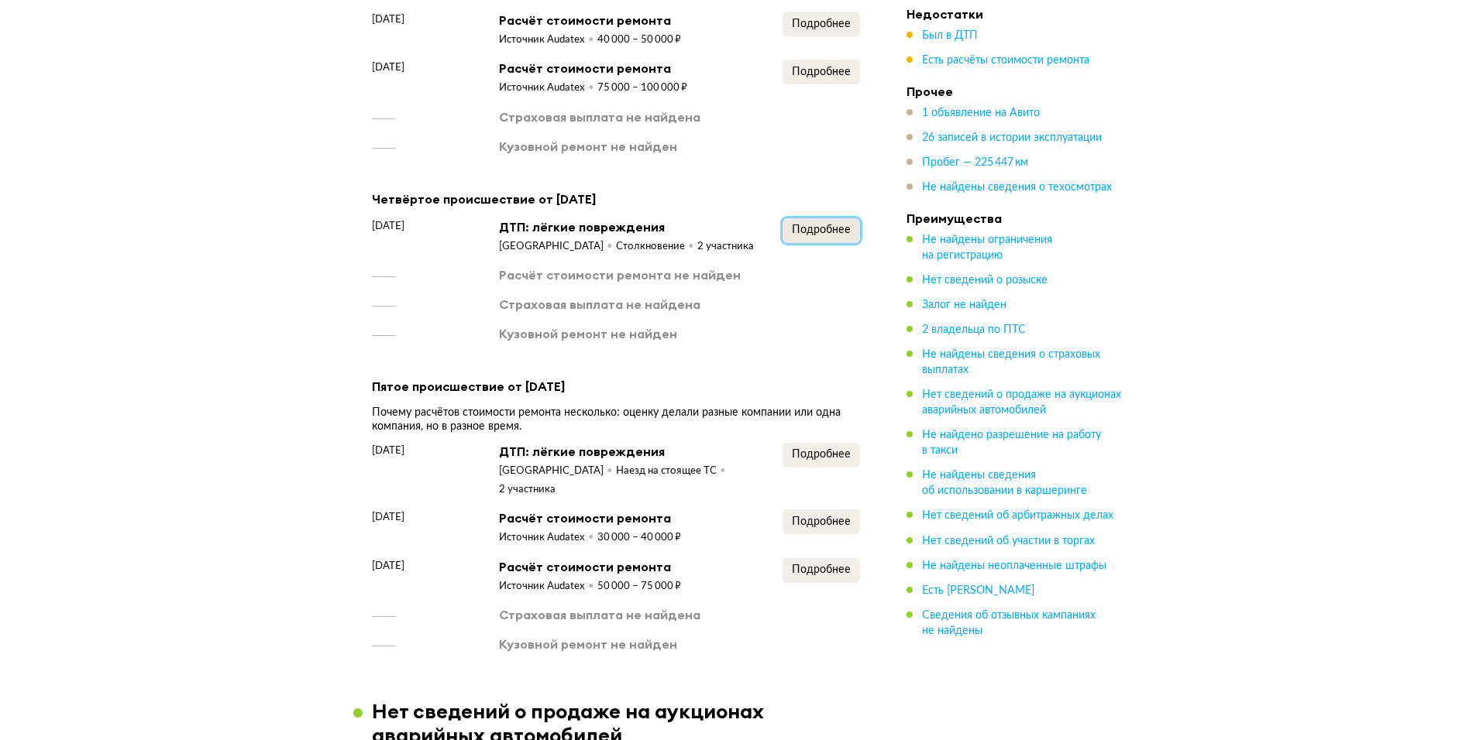
click at [839, 235] on span "Подробнее" at bounding box center [821, 230] width 59 height 11
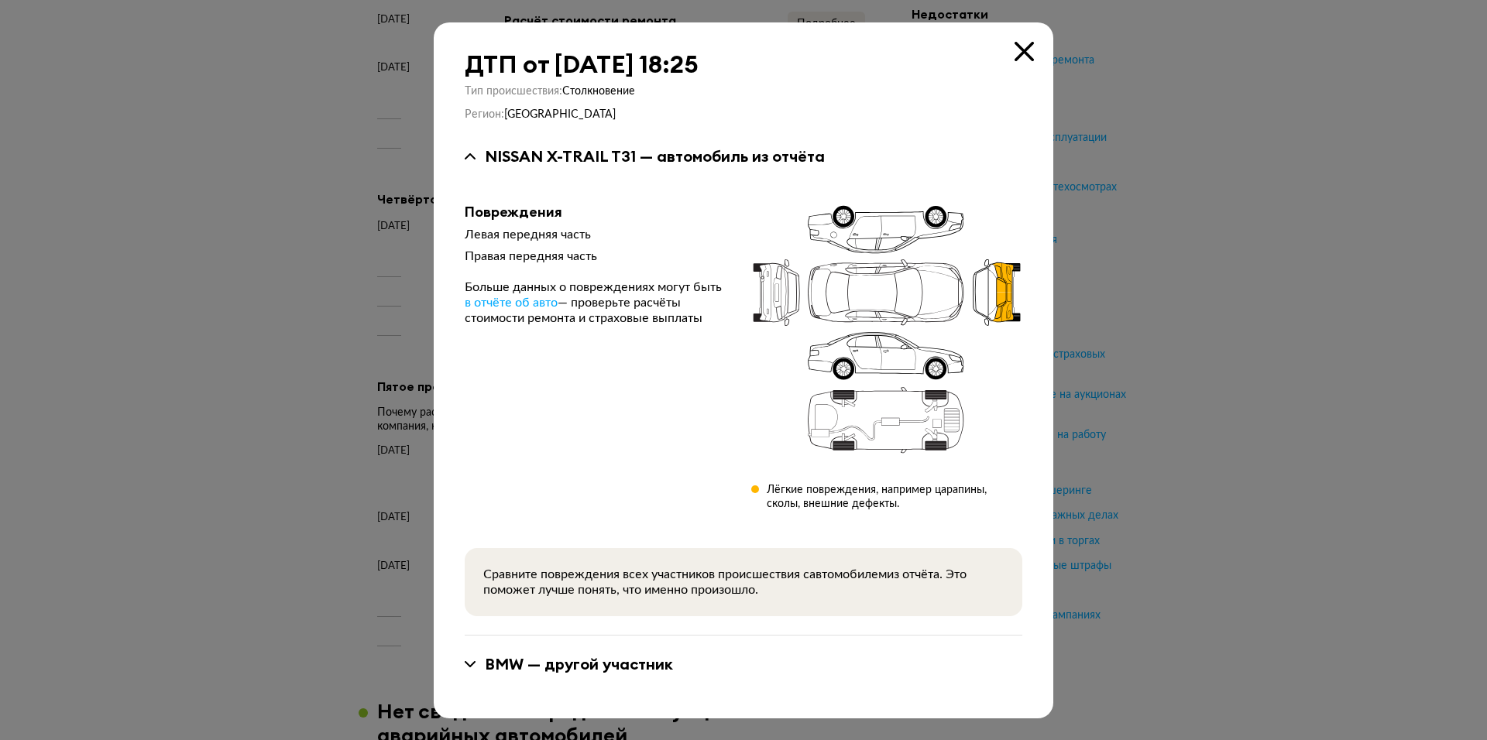
click at [1034, 49] on div "ДТП от [DATE] 18:25 Тип происшествия : Столкновение Регион : Санкт-Петербург NI…" at bounding box center [744, 370] width 620 height 696
click at [1027, 52] on icon at bounding box center [1024, 51] width 19 height 19
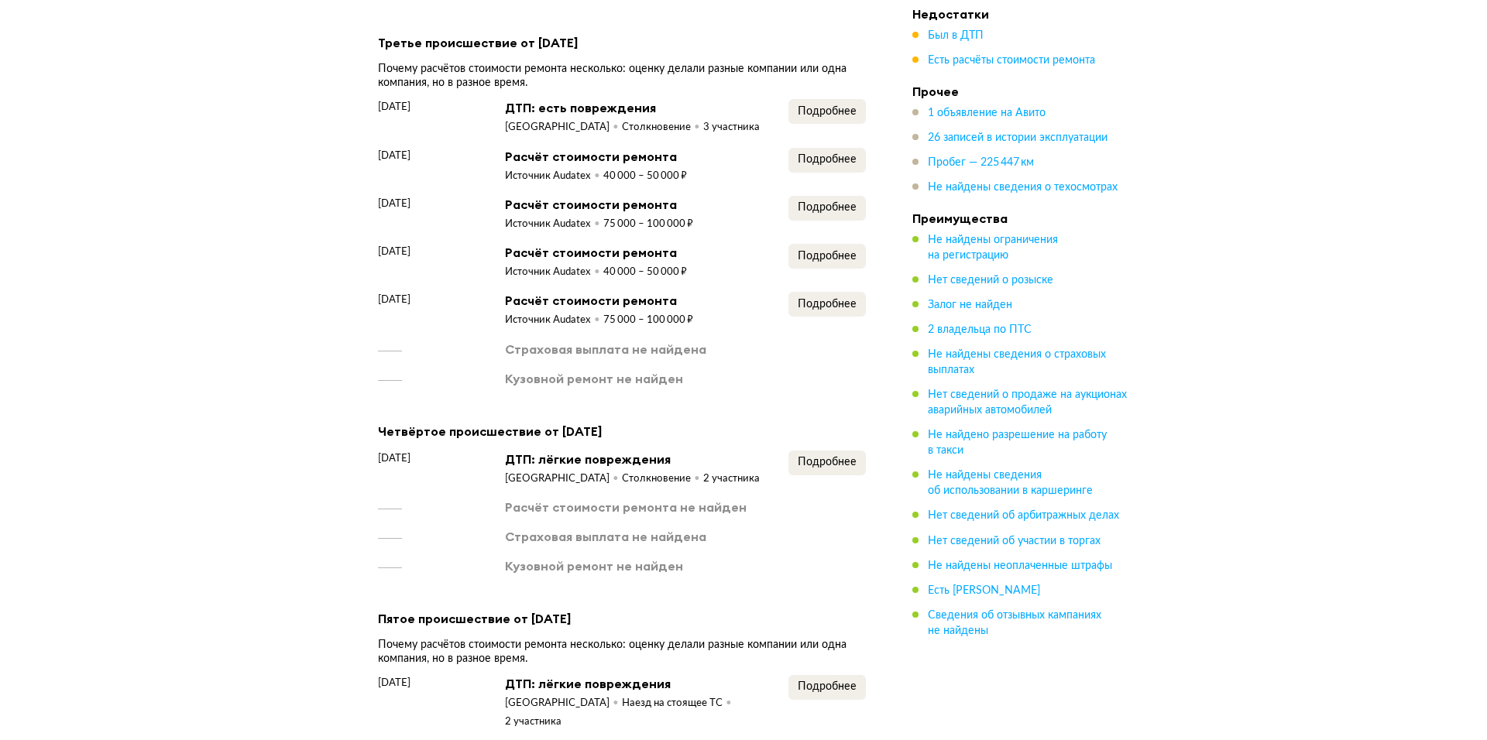
scroll to position [2401, 0]
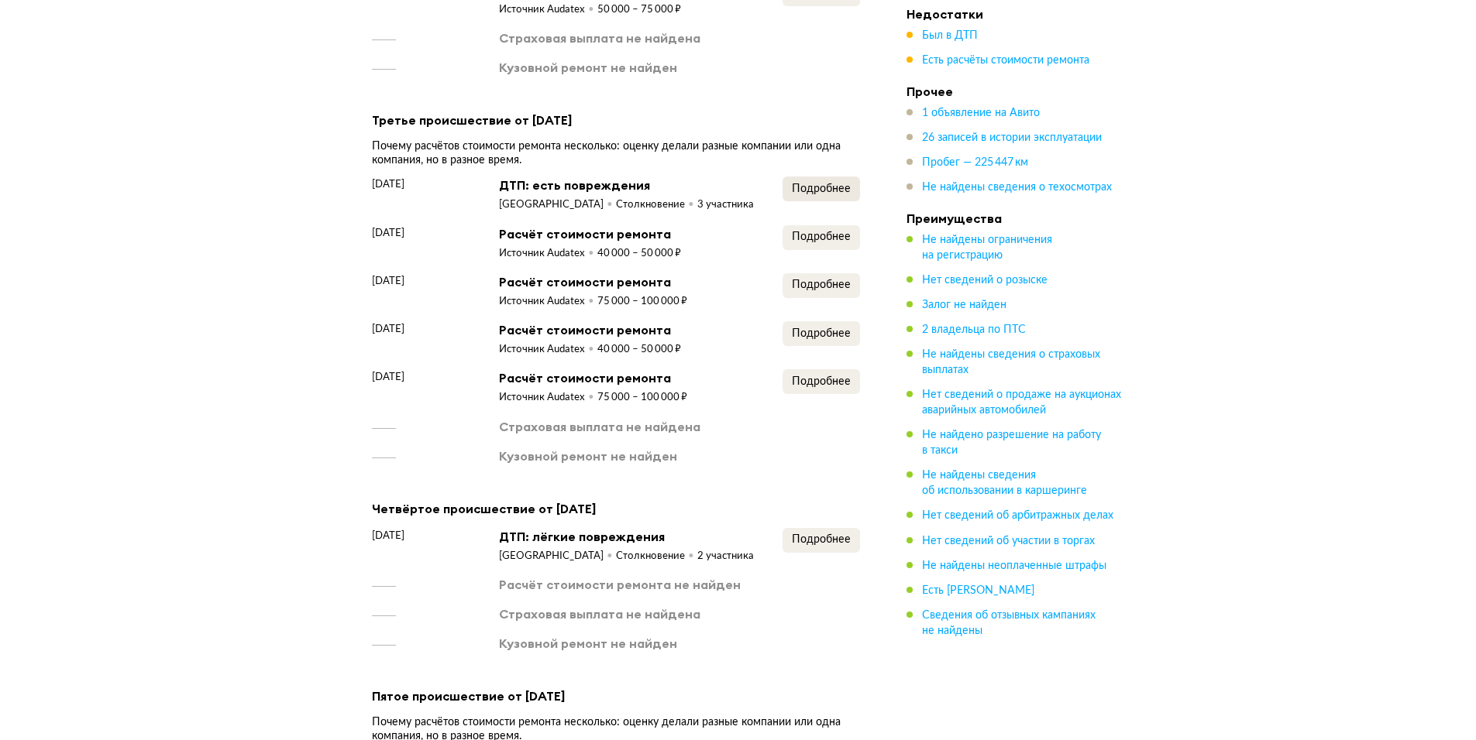
drag, startPoint x: 840, startPoint y: 163, endPoint x: 845, endPoint y: 184, distance: 22.2
click at [842, 163] on div "Почему расчётов стоимости ремонта несколько: оценку делали разные компании или …" at bounding box center [616, 153] width 488 height 28
click at [845, 184] on span "Подробнее" at bounding box center [821, 189] width 59 height 11
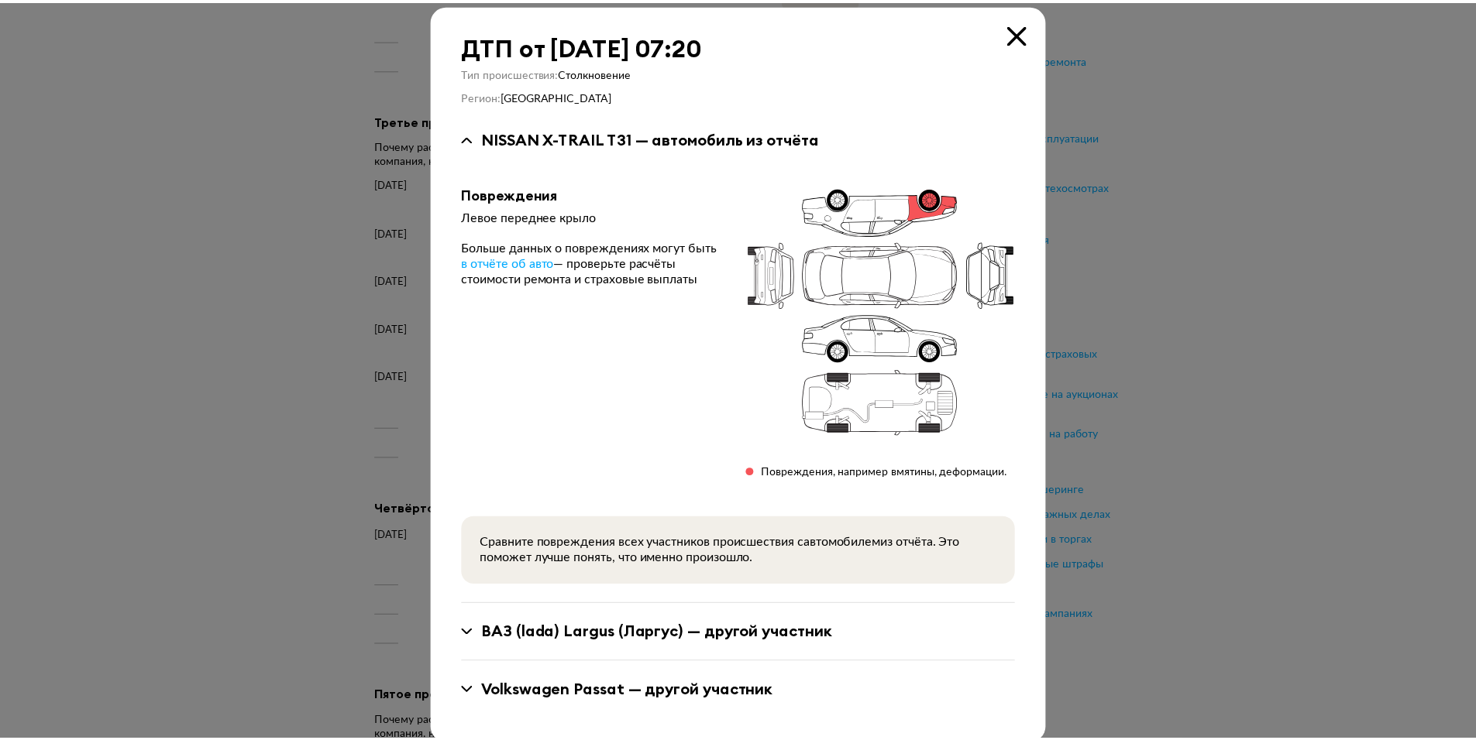
scroll to position [0, 0]
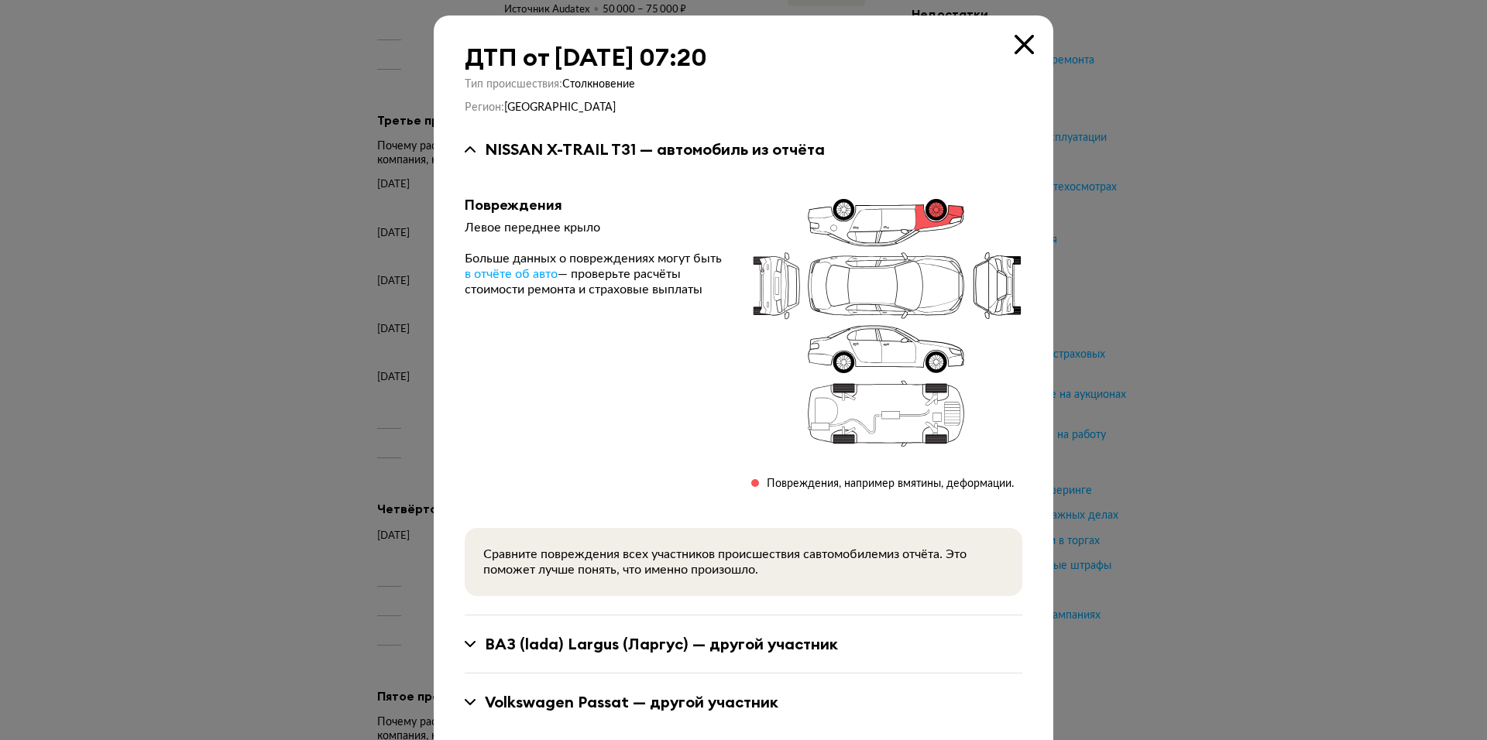
click at [1007, 49] on div "ДТП от [DATE] 07:20" at bounding box center [744, 57] width 558 height 28
drag, startPoint x: 1008, startPoint y: 49, endPoint x: 996, endPoint y: 49, distance: 12.4
click at [1015, 49] on icon at bounding box center [1024, 44] width 19 height 19
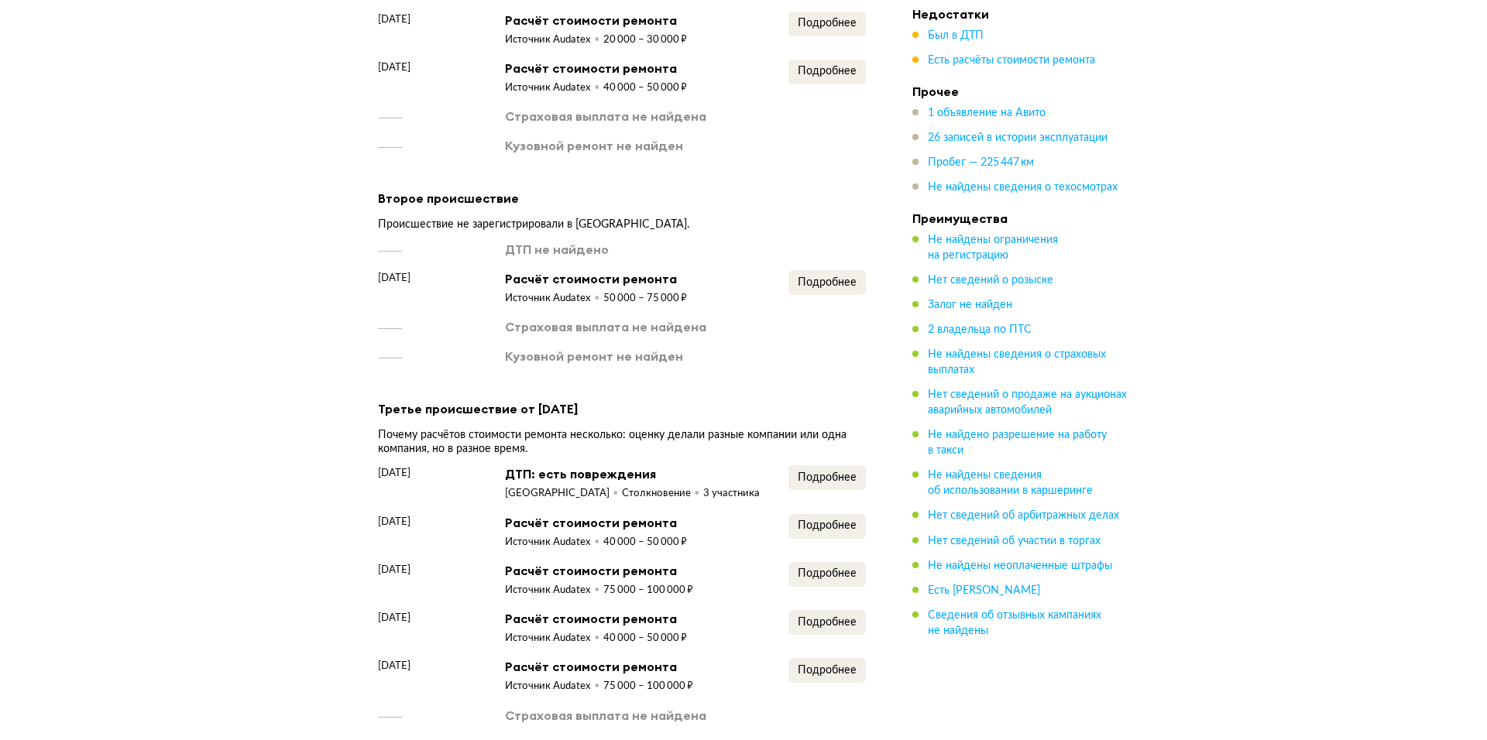
scroll to position [2014, 0]
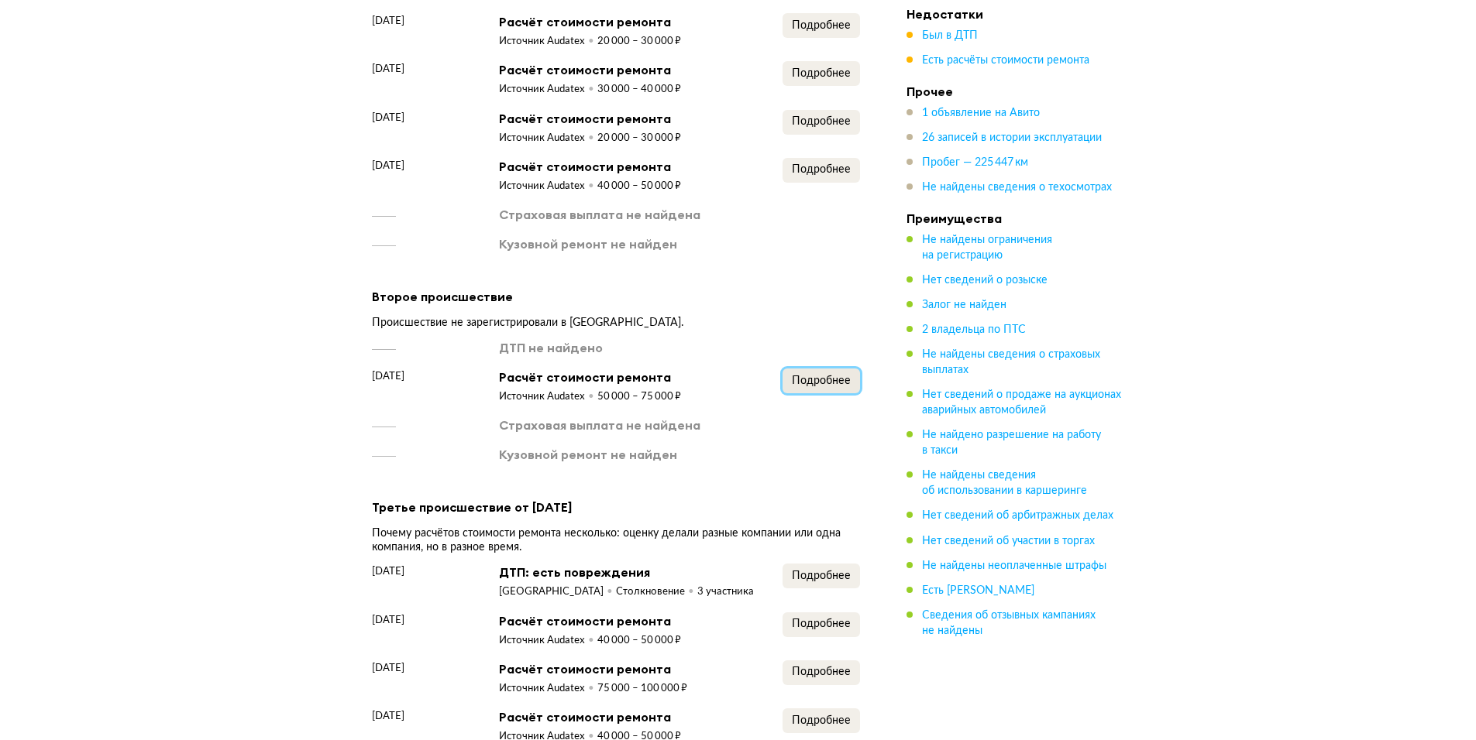
click at [818, 380] on span "Подробнее" at bounding box center [821, 381] width 59 height 11
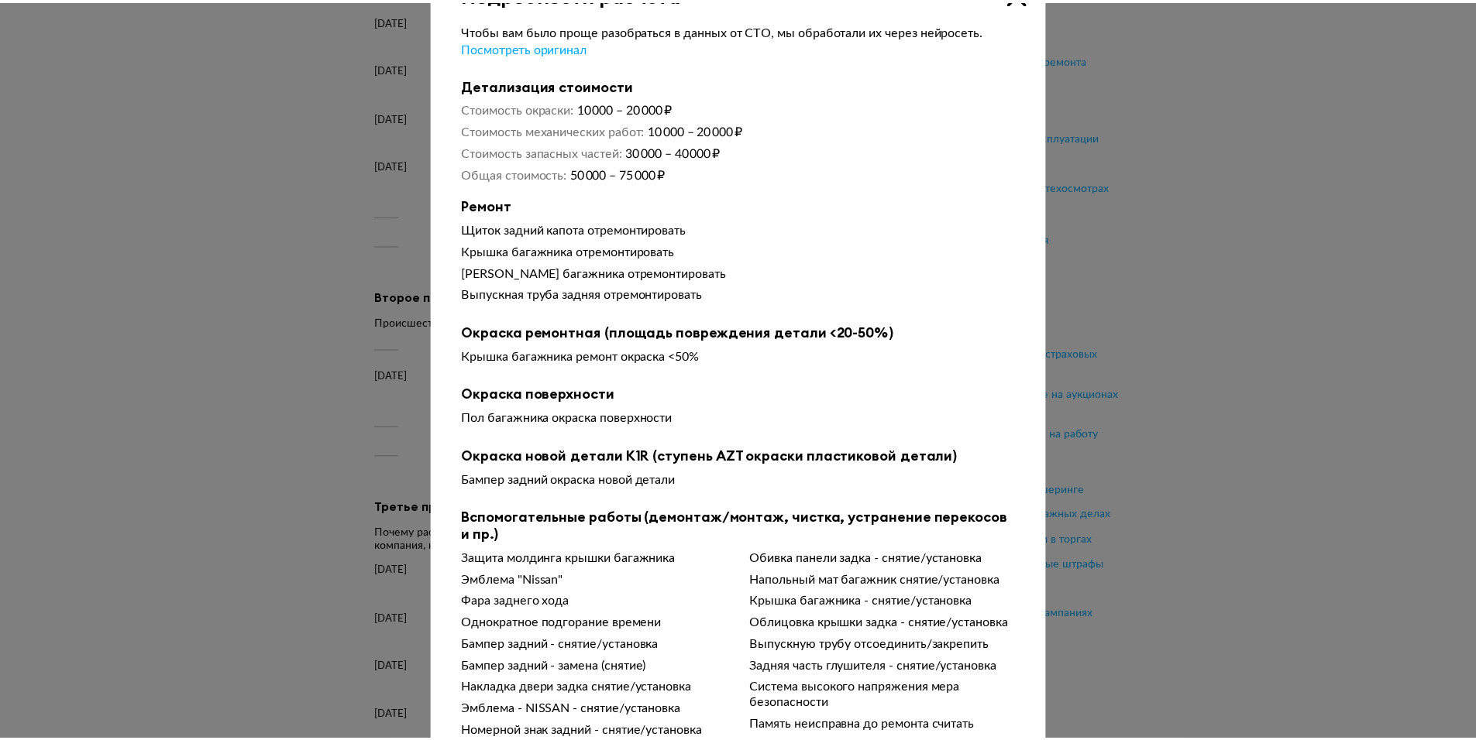
scroll to position [0, 0]
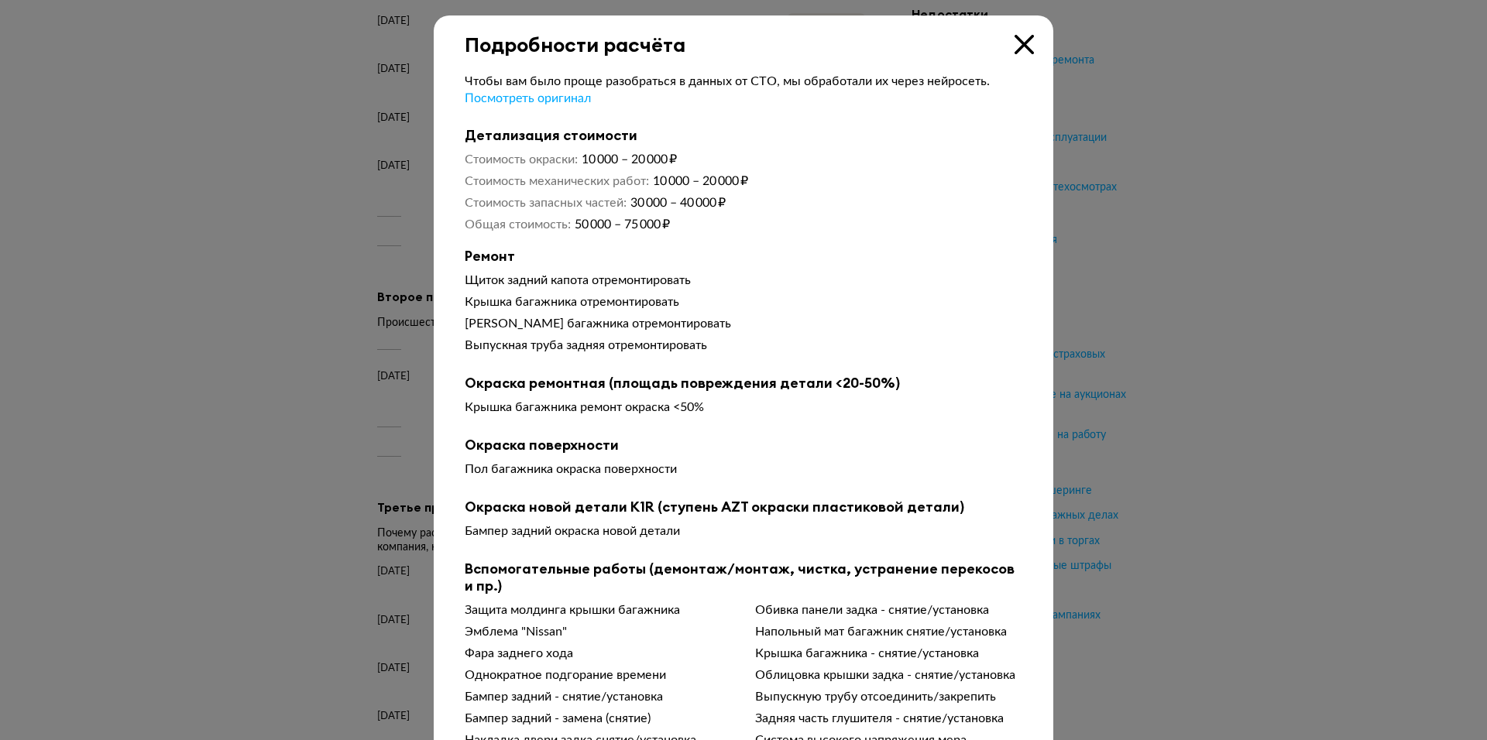
click at [1015, 48] on icon at bounding box center [1024, 44] width 19 height 19
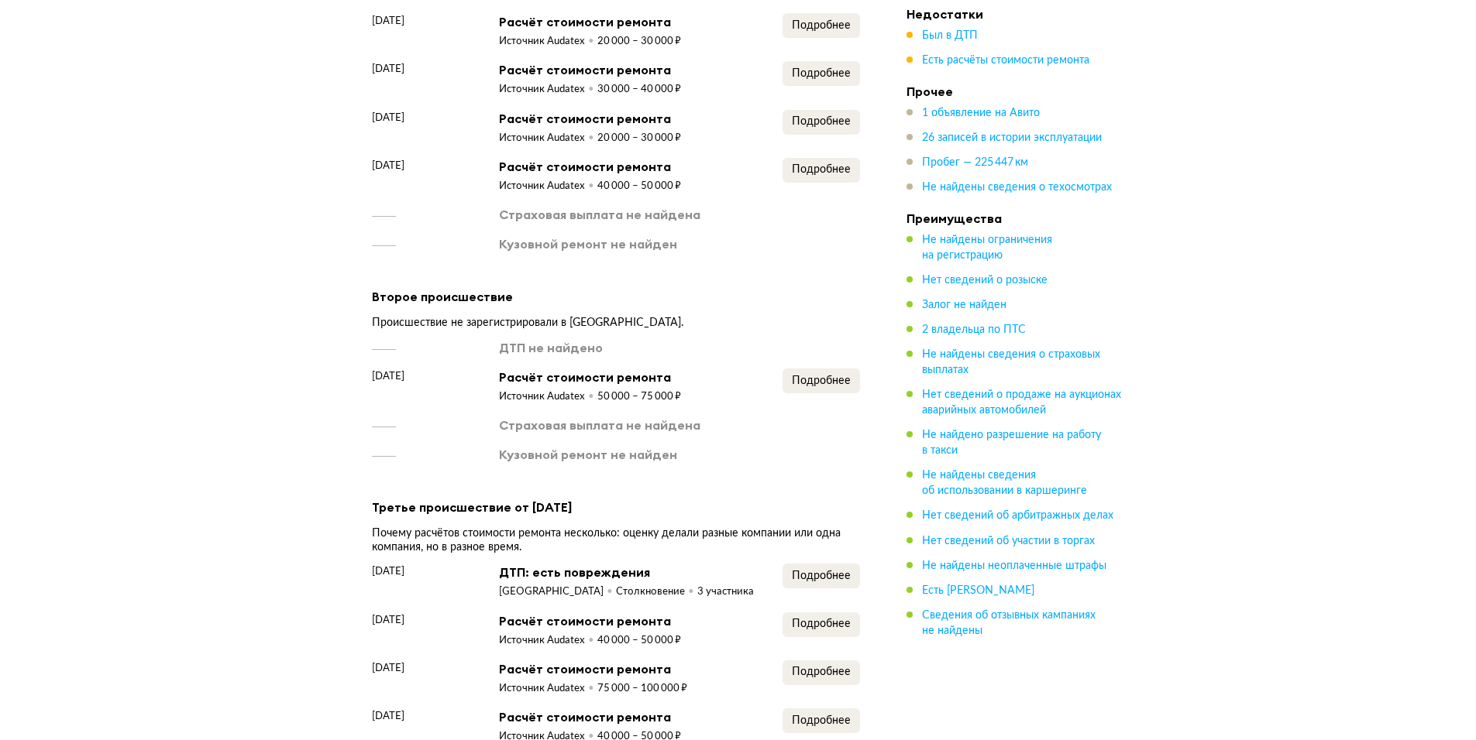
scroll to position [1704, 0]
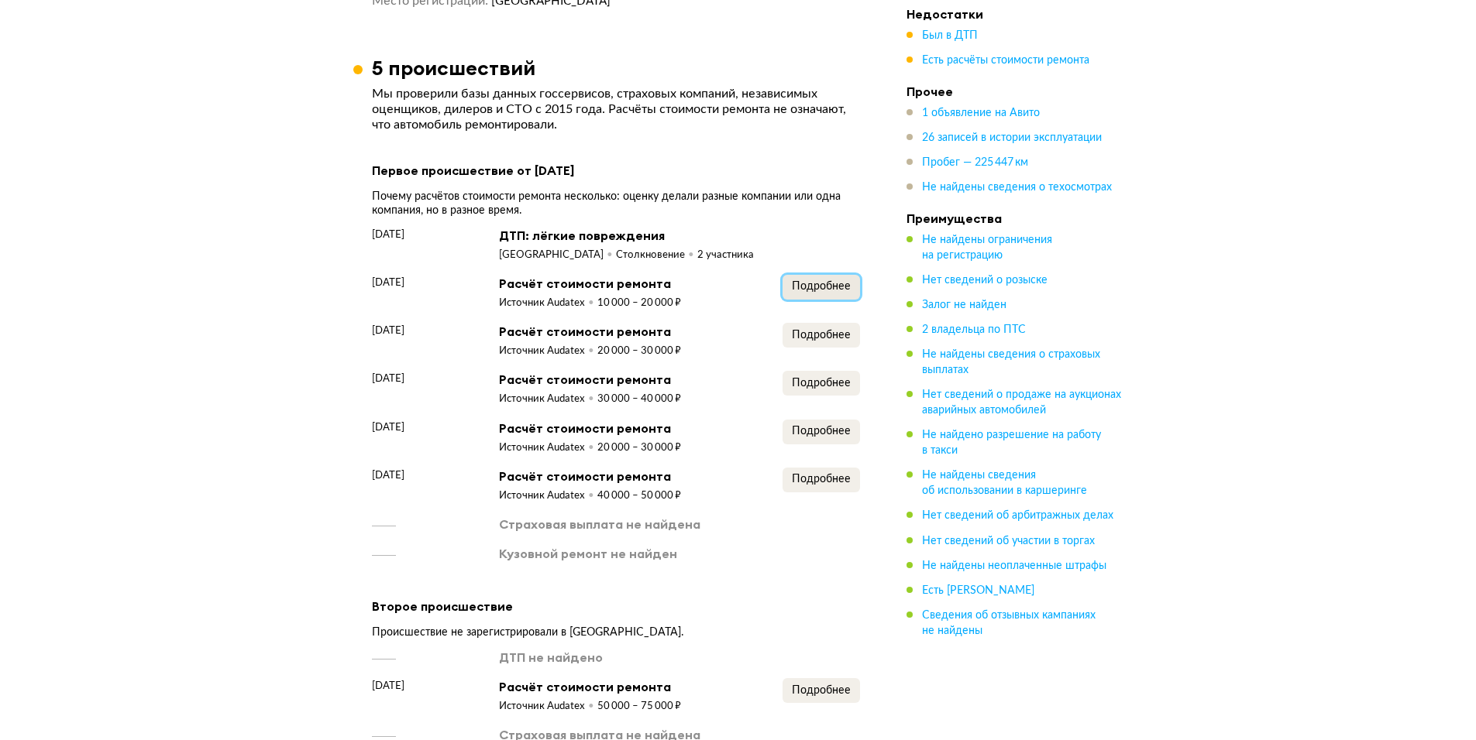
click at [828, 281] on span "Подробнее" at bounding box center [821, 286] width 59 height 11
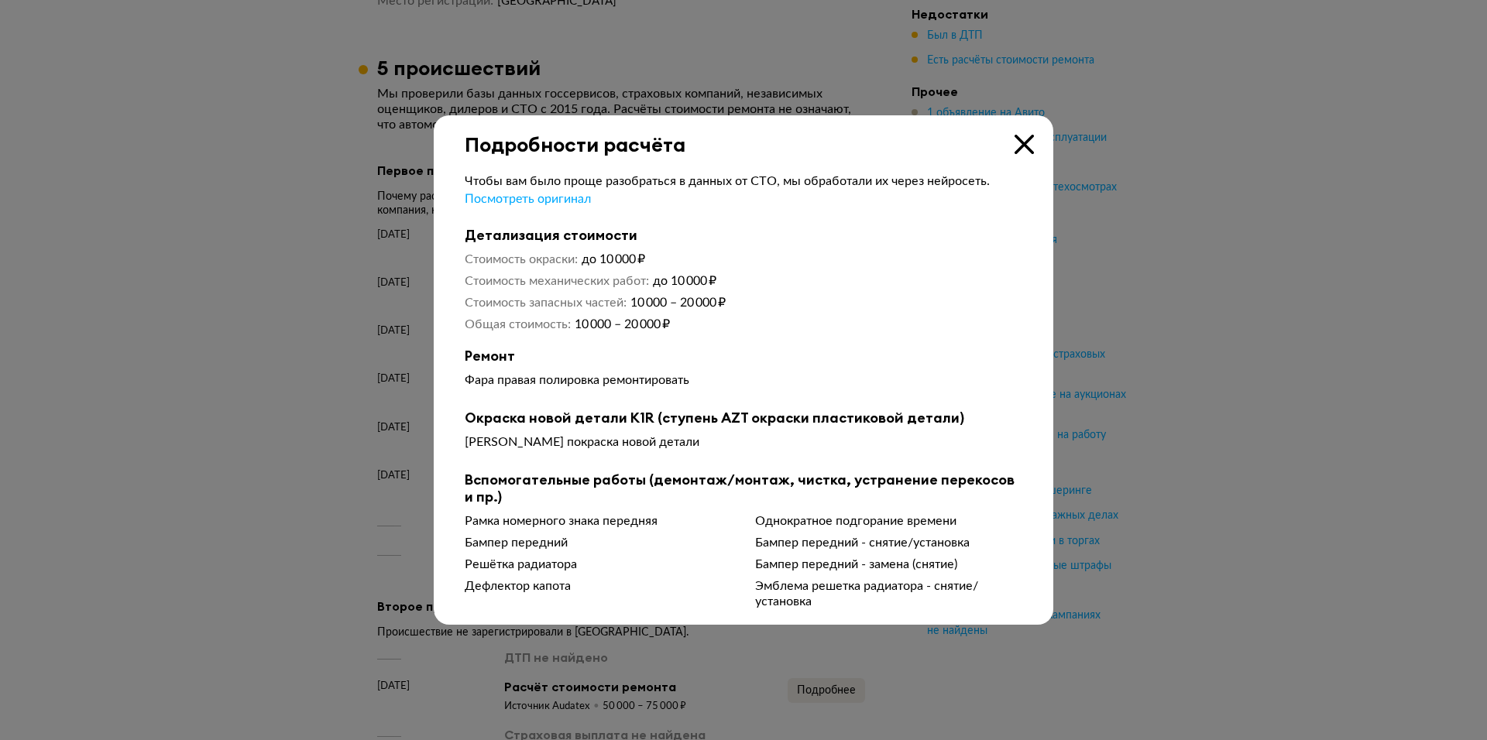
click at [1009, 148] on div "Подробности расчёта" at bounding box center [744, 135] width 620 height 41
click at [1015, 146] on div "Подробности расчёта Чтобы вам было проще разобраться в данных от СТО, мы обрабо…" at bounding box center [744, 370] width 620 height 510
click at [1018, 146] on icon at bounding box center [1024, 144] width 19 height 19
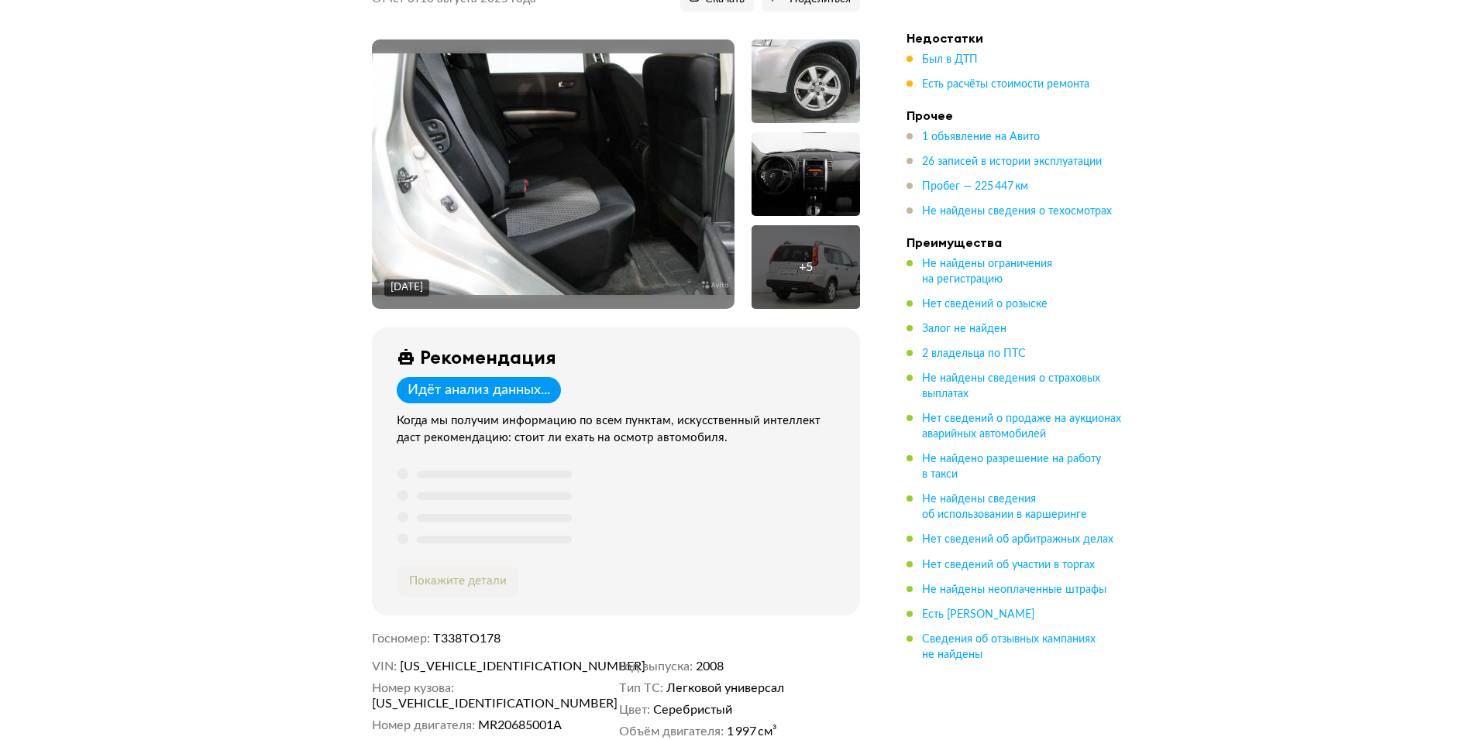
scroll to position [279, 0]
